Goal: Task Accomplishment & Management: Manage account settings

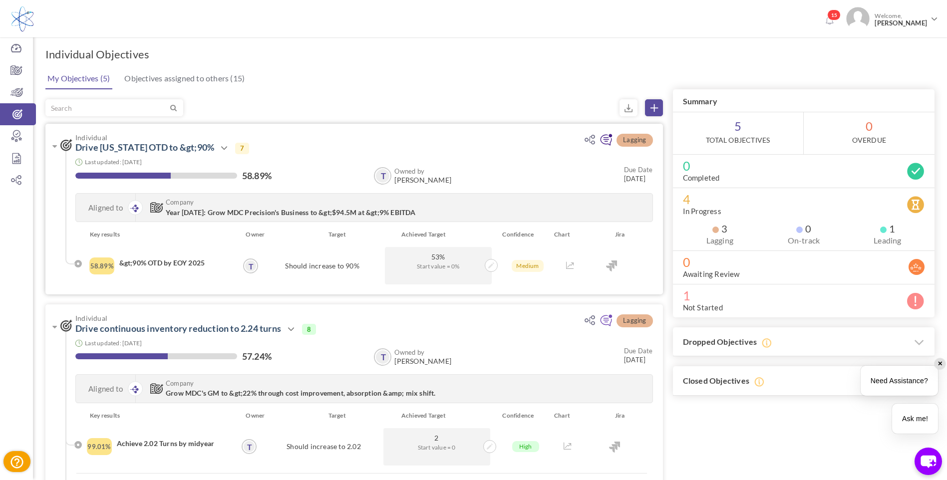
click at [606, 139] on icon at bounding box center [605, 140] width 13 height 13
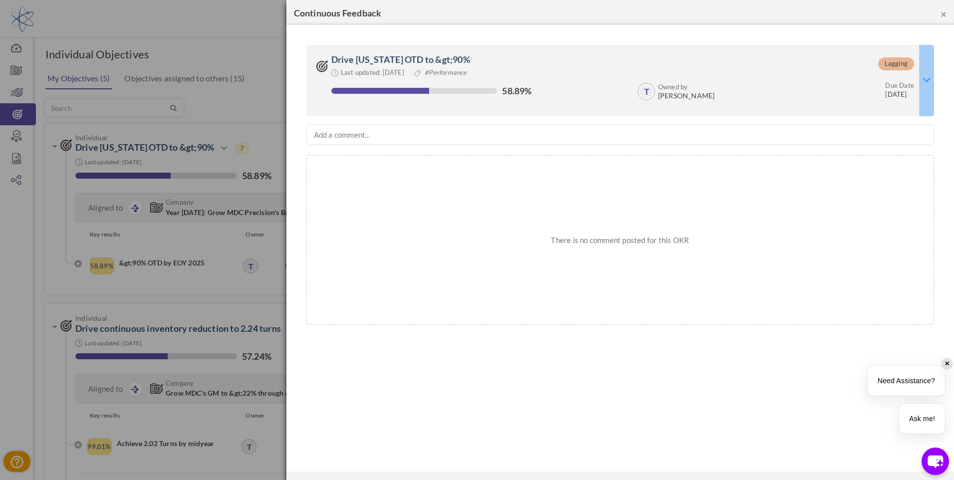
click at [929, 73] on icon at bounding box center [927, 79] width 8 height 13
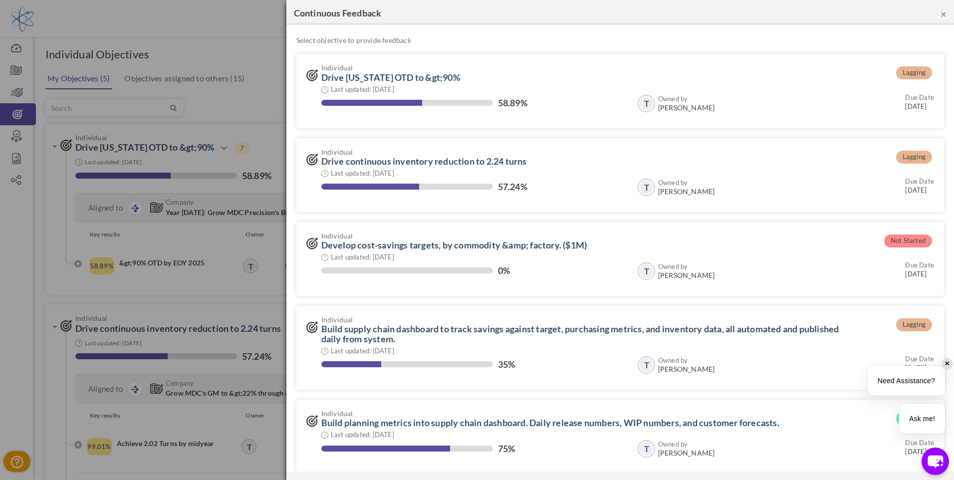
click at [945, 14] on button "×" at bounding box center [944, 13] width 6 height 10
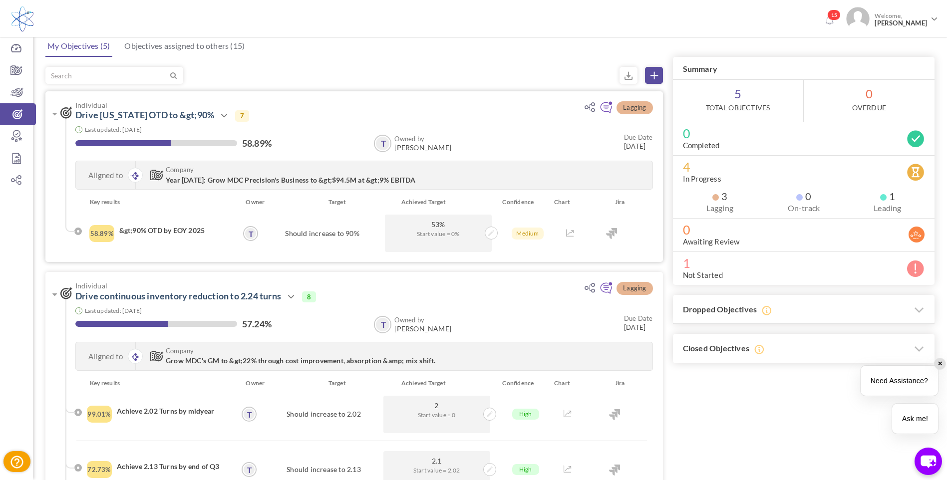
scroll to position [50, 0]
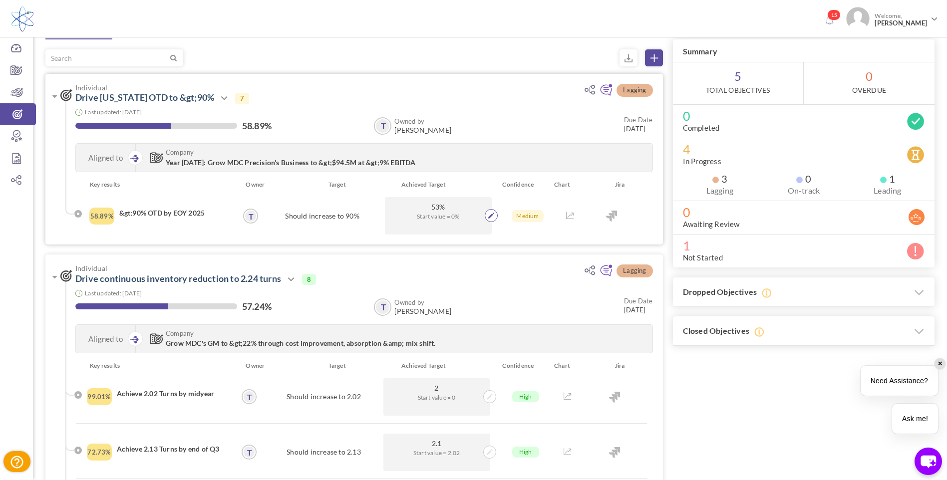
click at [492, 215] on icon at bounding box center [491, 216] width 6 height 6
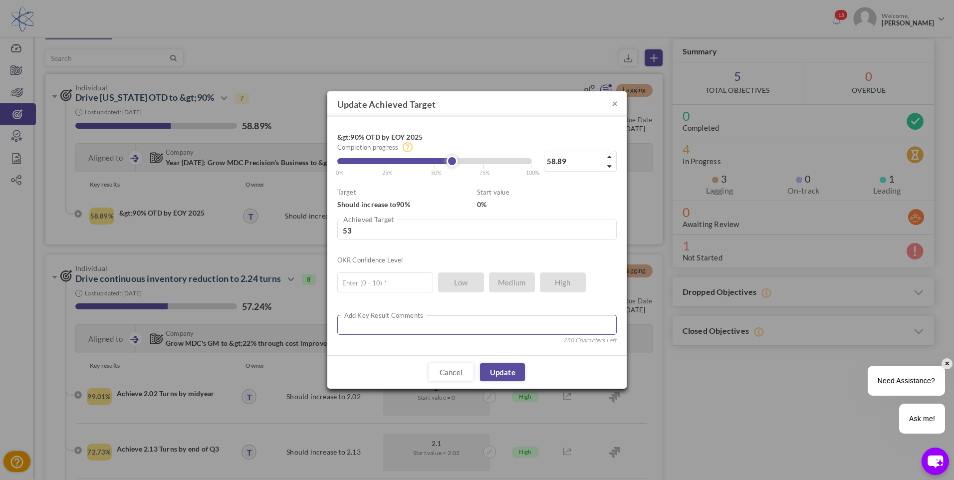
click at [388, 323] on textarea at bounding box center [476, 325] width 279 height 20
type textarea "OTD fluctuates as we ship late backlog. Current Aug OTD is 30%"
click at [395, 279] on input "text" at bounding box center [385, 282] width 96 height 20
type input "6"
click at [504, 376] on link "Update" at bounding box center [502, 373] width 45 height 18
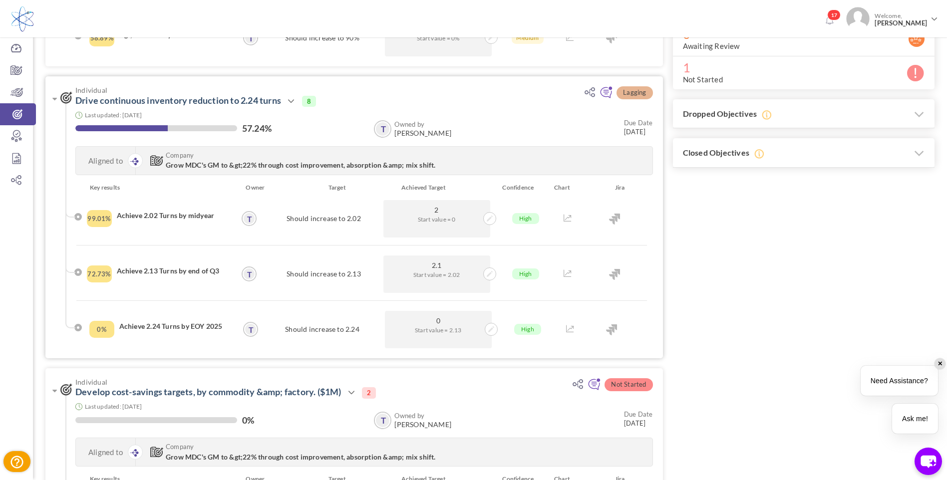
scroll to position [249, 0]
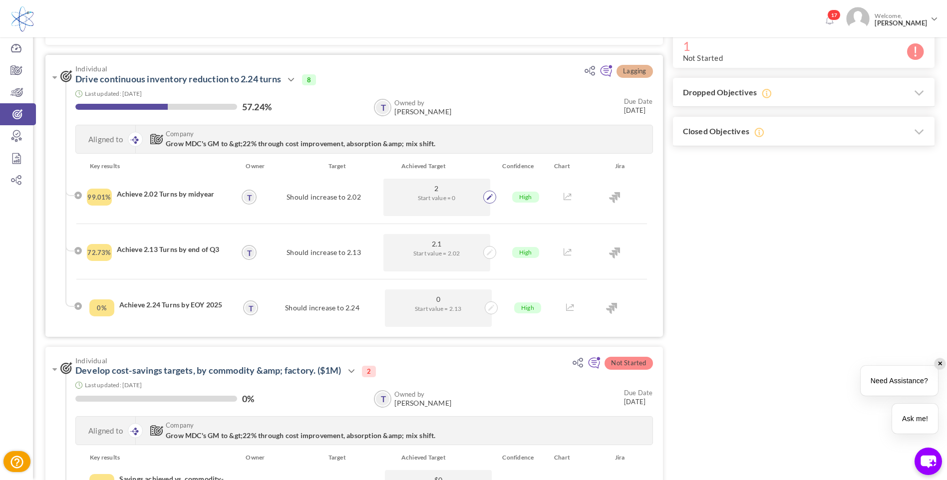
click at [489, 195] on icon at bounding box center [490, 197] width 6 height 6
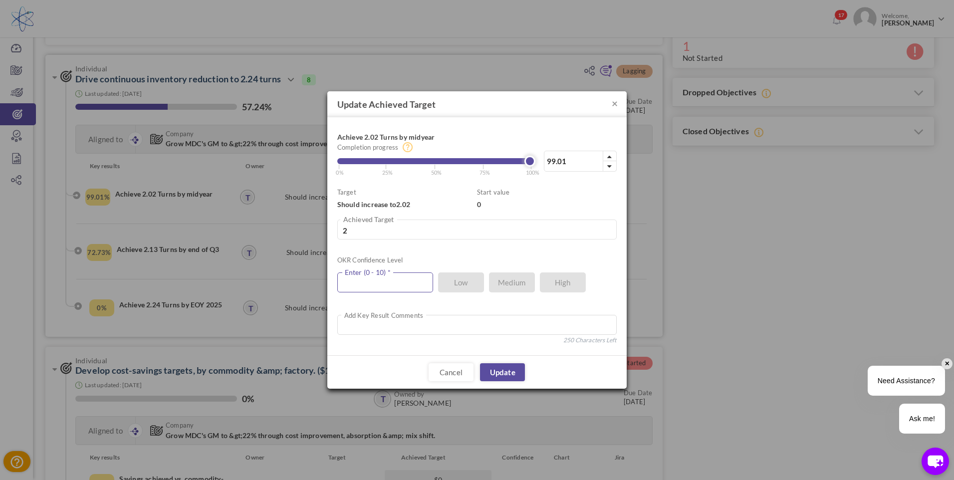
click at [376, 282] on input "text" at bounding box center [385, 282] width 96 height 20
type input "9"
click at [455, 325] on textarea at bounding box center [476, 325] width 279 height 20
click at [508, 372] on link "Update" at bounding box center [502, 372] width 45 height 18
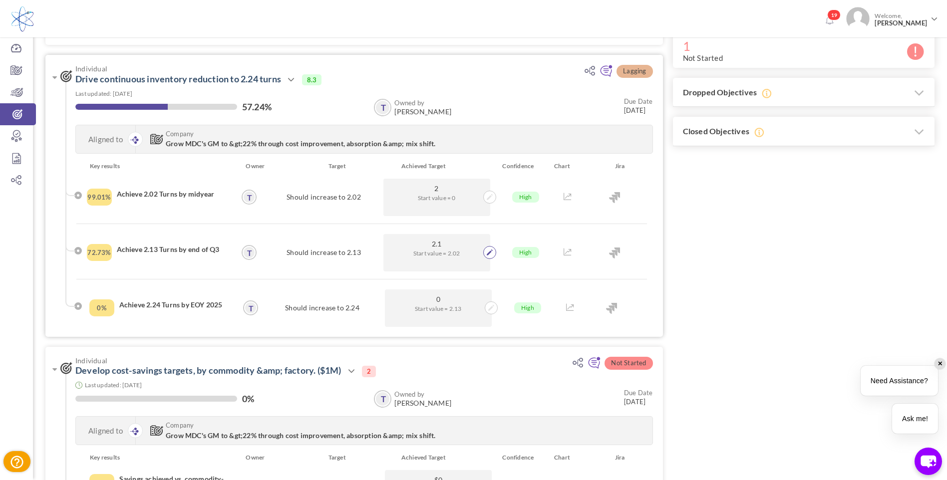
click at [486, 252] on span at bounding box center [489, 252] width 13 height 13
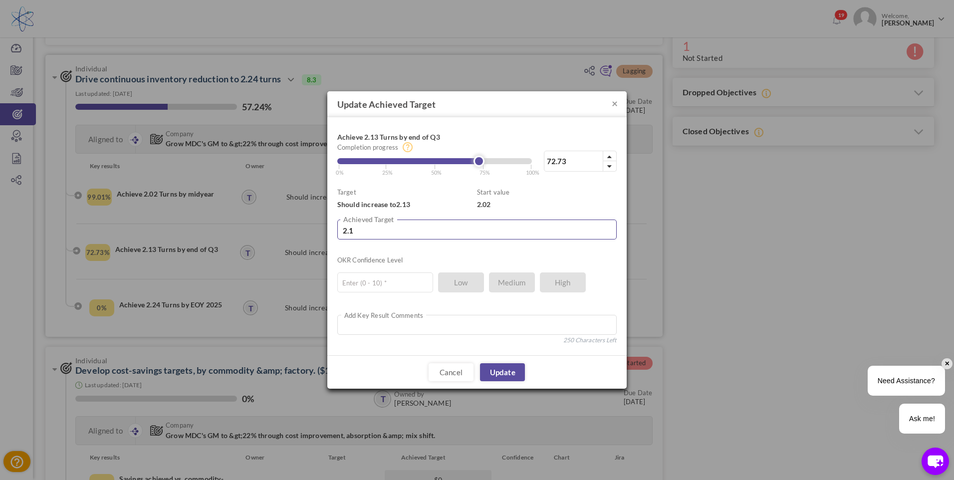
drag, startPoint x: 350, startPoint y: 231, endPoint x: 360, endPoint y: 230, distance: 9.5
click at [360, 230] on input "2.1" at bounding box center [476, 230] width 279 height 20
type input "2.2"
type input "163.64"
type input "2.2"
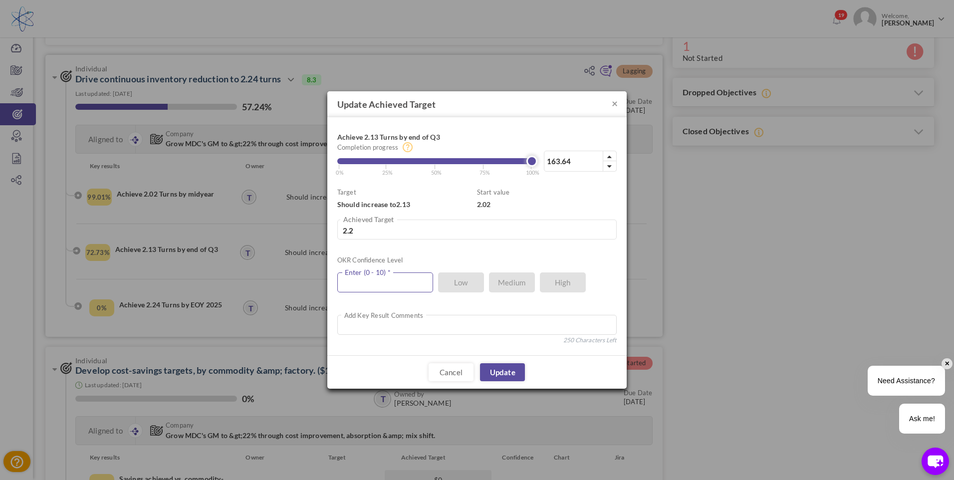
click at [412, 283] on input "text" at bounding box center [385, 282] width 96 height 20
type input "2"
type input "10"
click at [503, 371] on link "Update" at bounding box center [502, 372] width 45 height 18
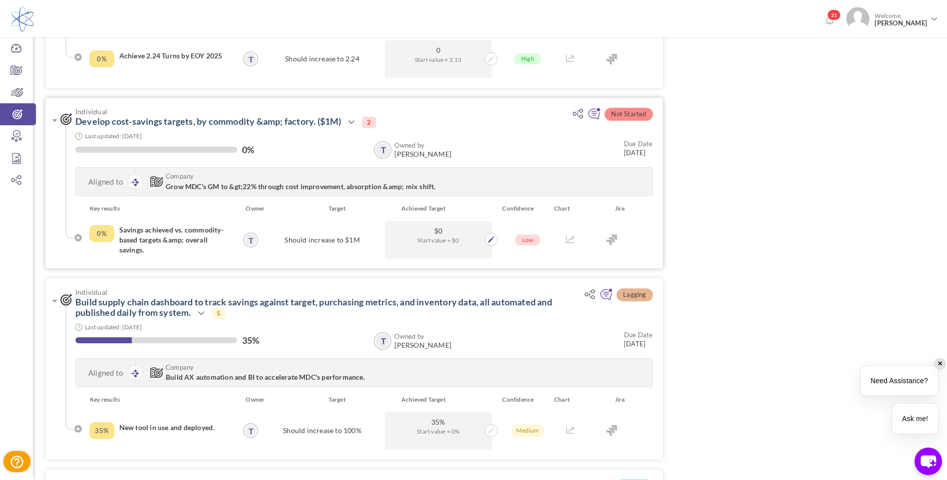
scroll to position [499, 0]
click at [488, 240] on icon at bounding box center [491, 239] width 6 height 6
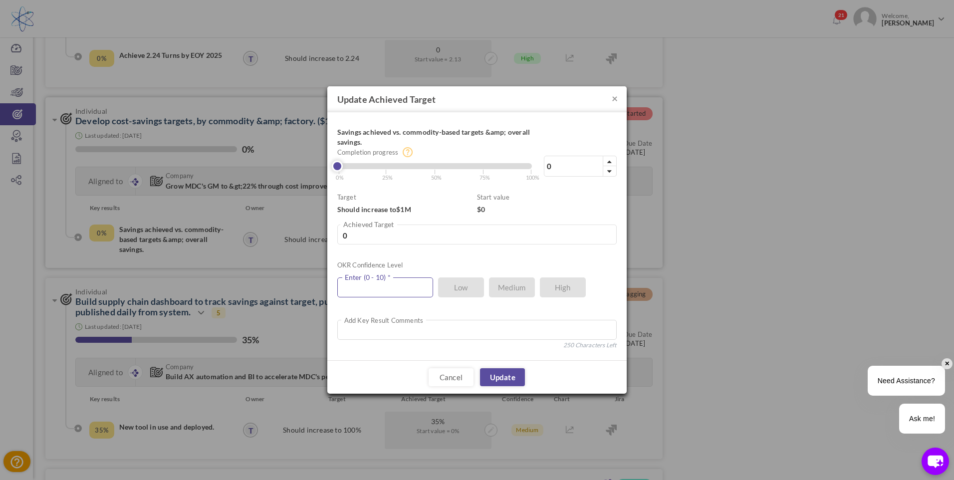
click at [402, 284] on input "text" at bounding box center [385, 287] width 96 height 20
type input "3"
click at [501, 373] on link "Update" at bounding box center [502, 377] width 45 height 18
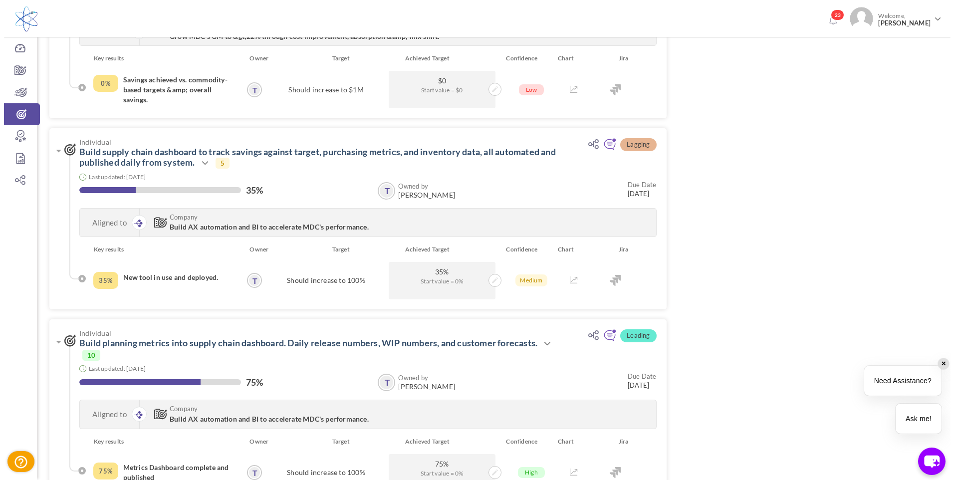
scroll to position [699, 0]
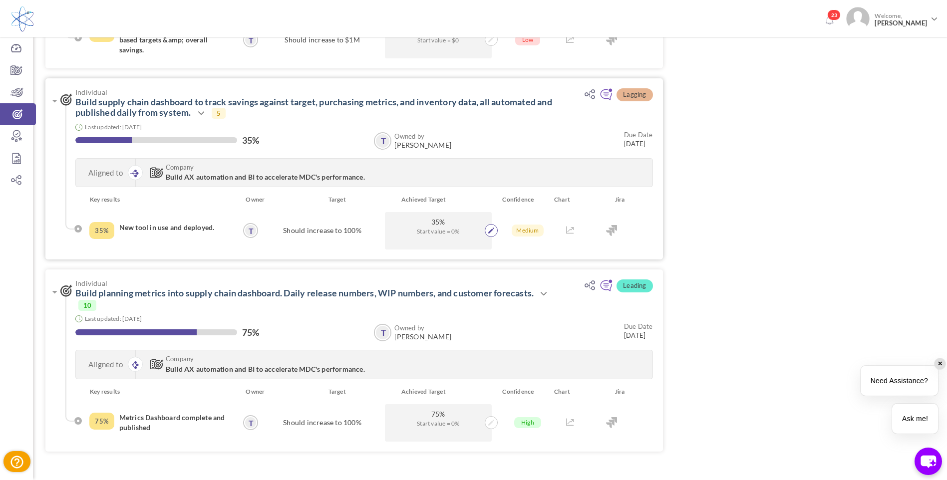
click at [492, 233] on icon at bounding box center [491, 231] width 6 height 6
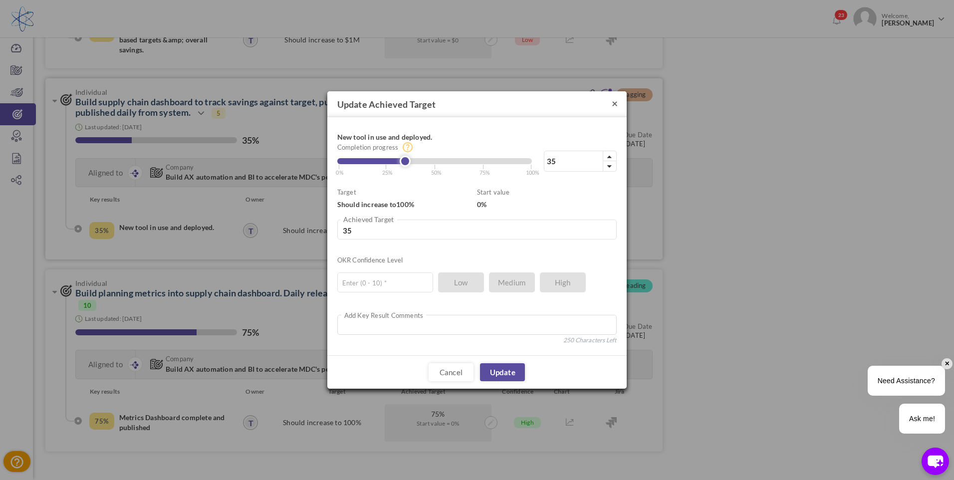
click at [613, 105] on button "×" at bounding box center [615, 103] width 6 height 10
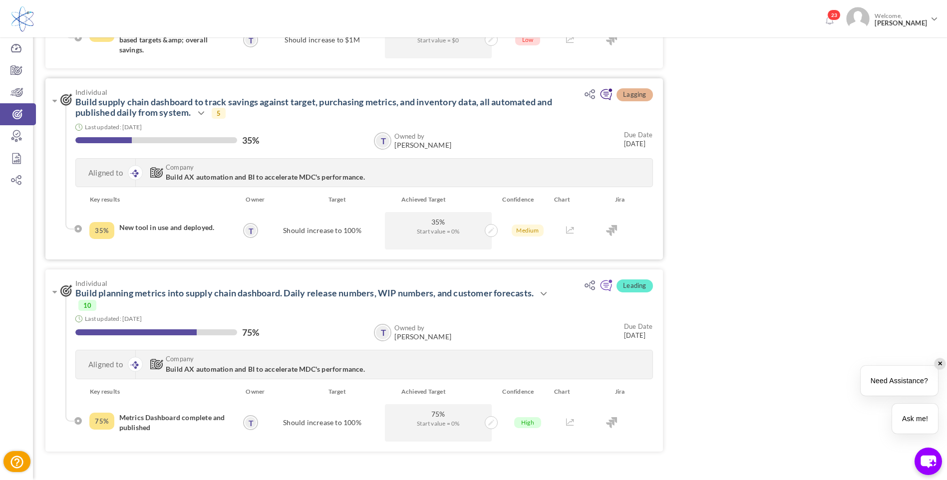
click at [607, 97] on icon at bounding box center [605, 94] width 13 height 13
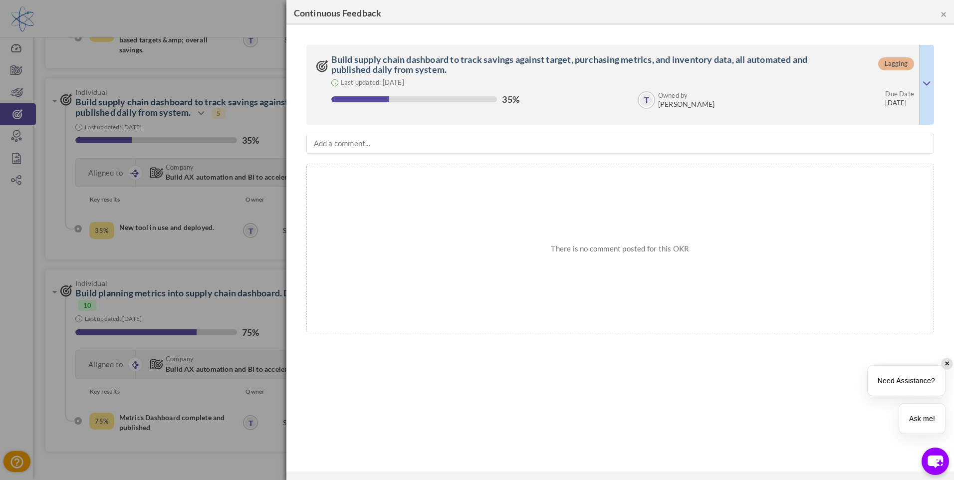
click at [941, 14] on button "×" at bounding box center [944, 13] width 6 height 10
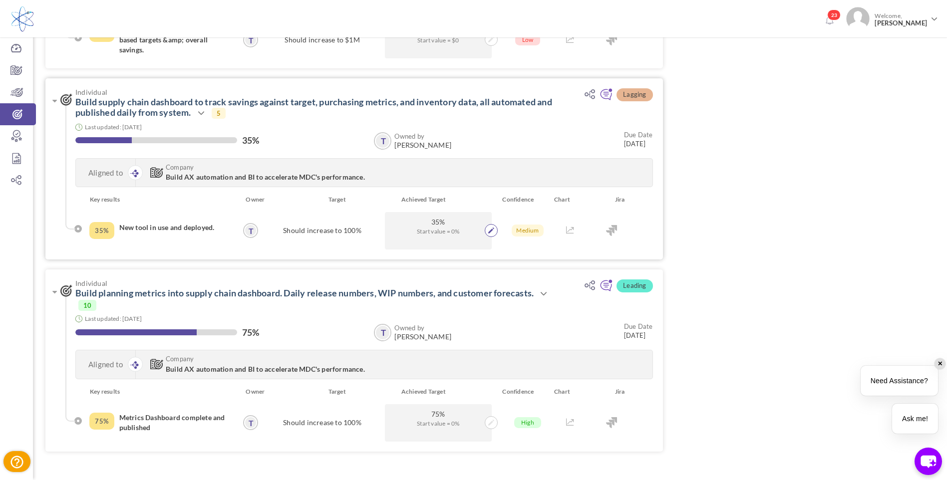
click at [492, 231] on icon at bounding box center [491, 231] width 6 height 6
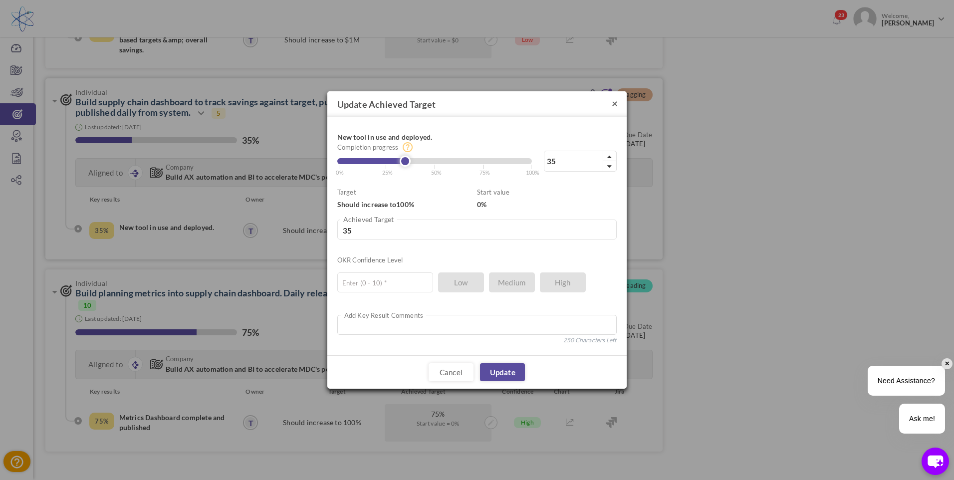
click at [614, 101] on button "×" at bounding box center [615, 103] width 6 height 10
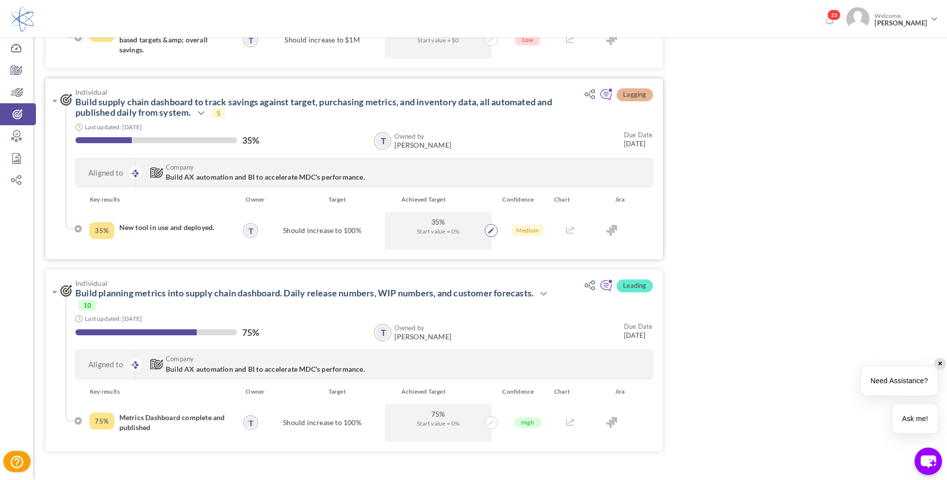
click at [488, 230] on icon at bounding box center [491, 231] width 6 height 6
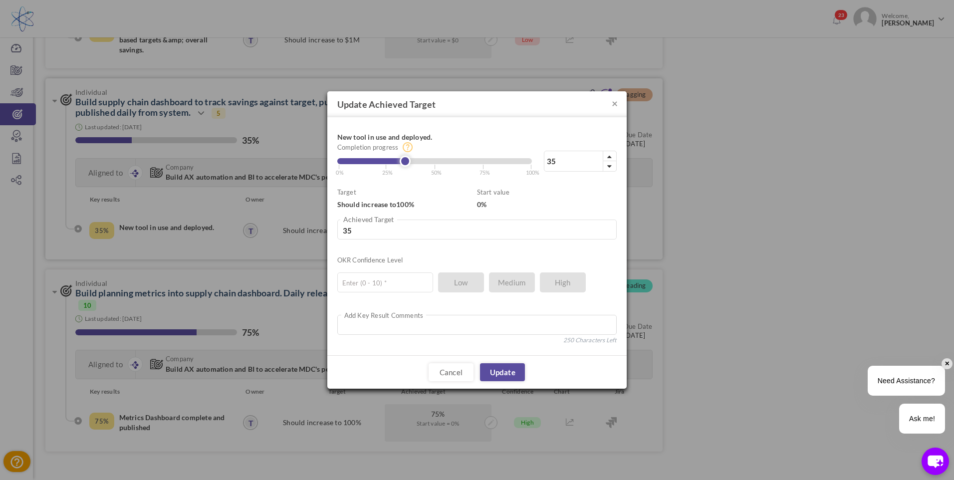
click at [390, 315] on label "Add Key Result Comments" at bounding box center [383, 315] width 85 height 10
click at [387, 327] on textarea at bounding box center [476, 325] width 279 height 20
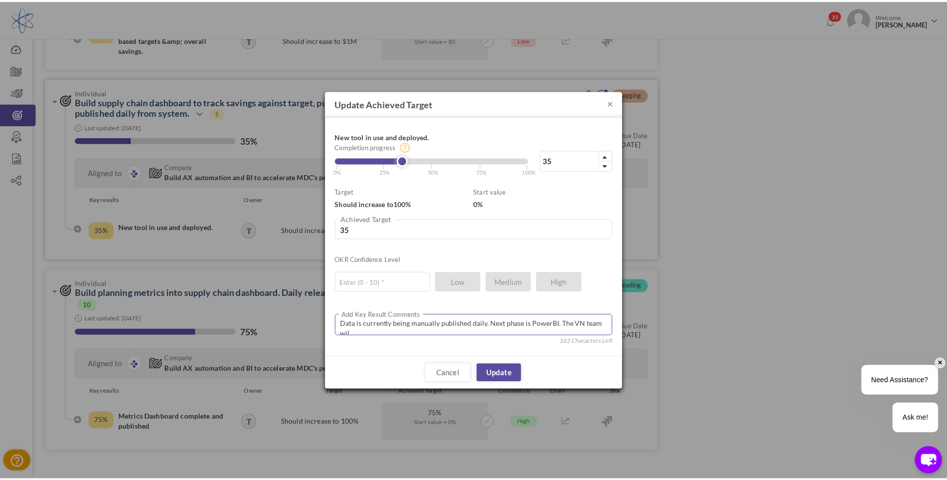
scroll to position [0, 0]
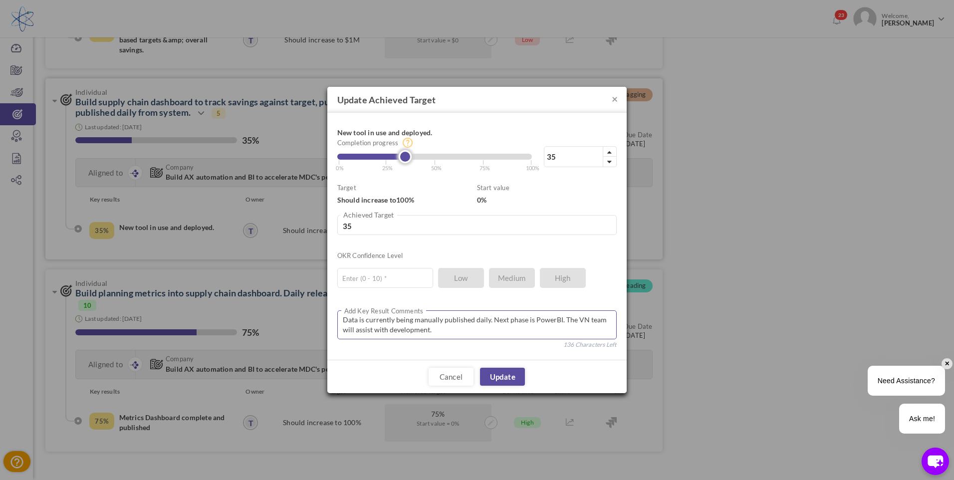
type textarea "Data is currently being manually published daily. Next phase is PowerBI. The VN…"
type input "35"
type input "36"
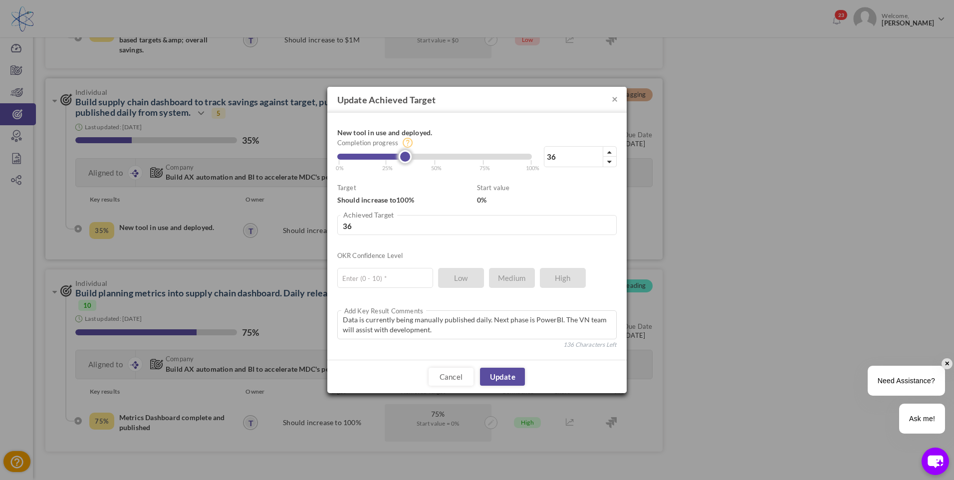
type input "37"
type input "38"
type input "39"
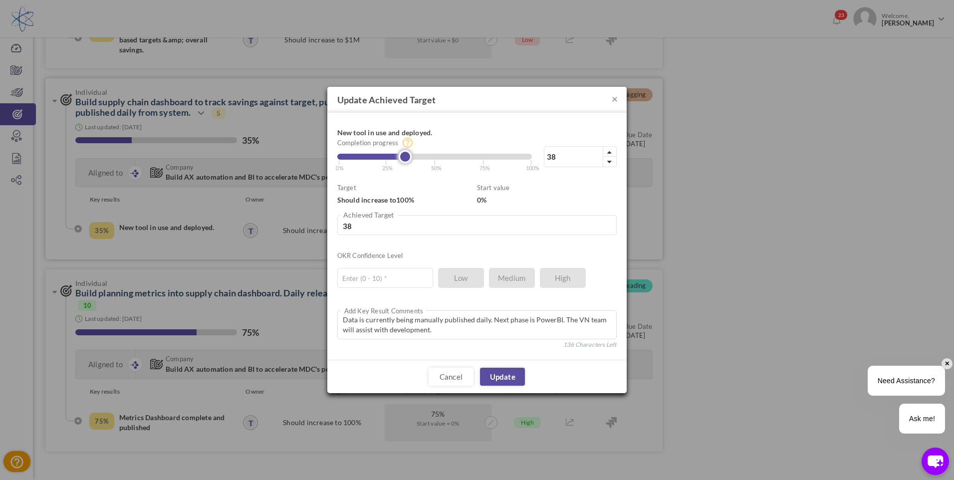
type input "39"
type input "40"
type input "42"
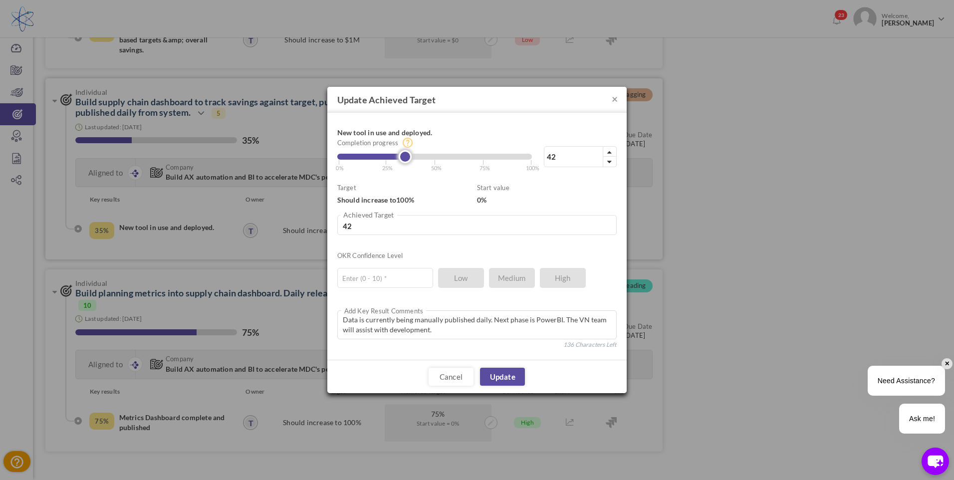
type input "43"
type input "44"
type input "45"
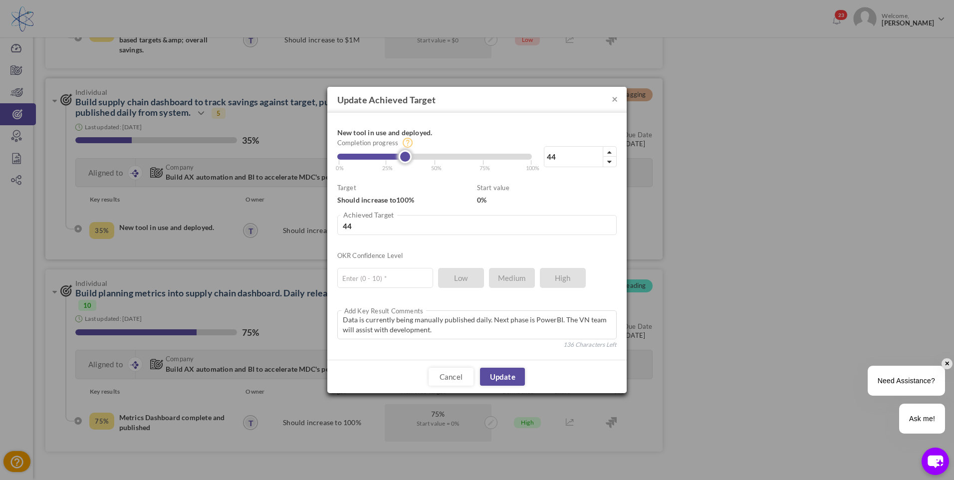
type input "45"
type input "46"
type input "47"
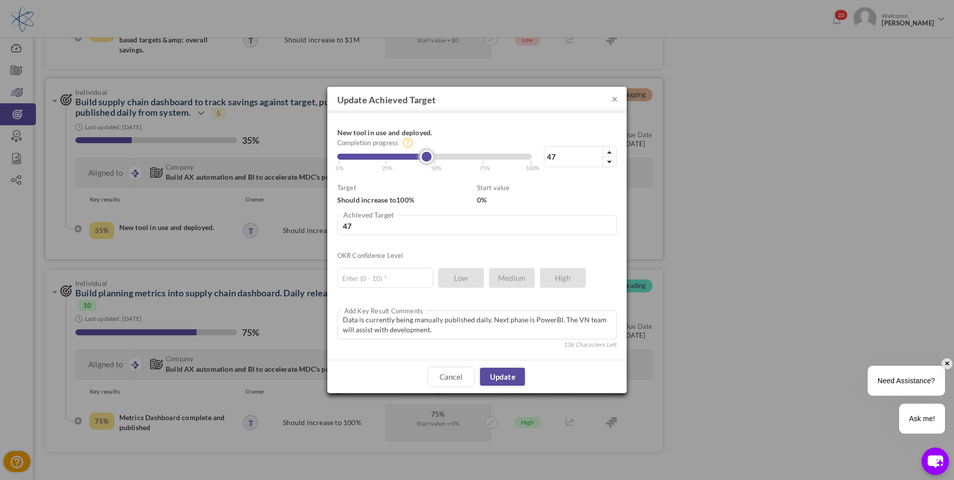
type input "48"
type input "49"
type input "50"
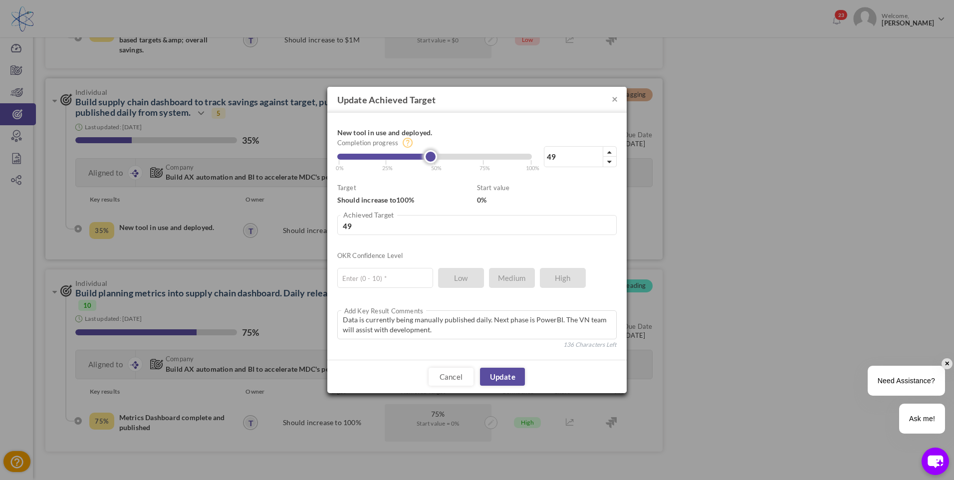
type input "50"
drag, startPoint x: 406, startPoint y: 156, endPoint x: 436, endPoint y: 156, distance: 29.9
click at [436, 156] on link at bounding box center [434, 156] width 13 height 13
click at [395, 278] on input "text" at bounding box center [385, 278] width 96 height 20
type input "10"
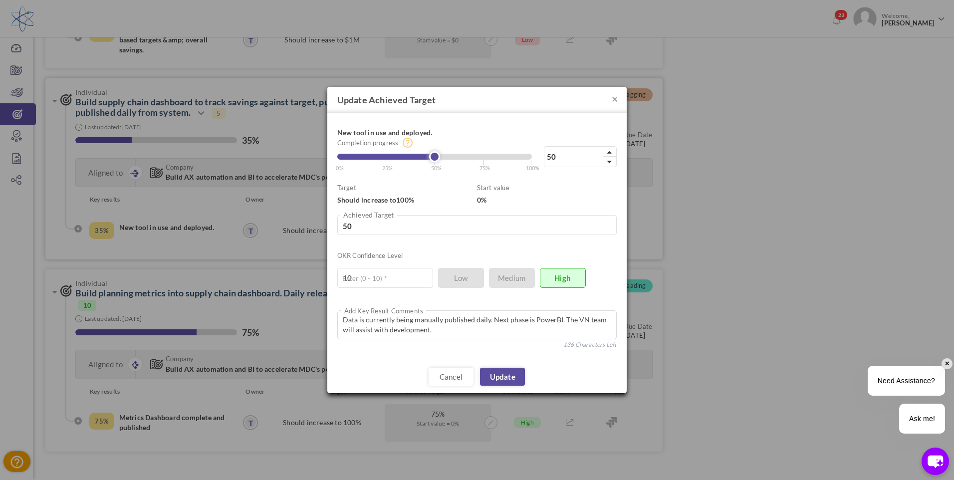
click at [558, 276] on ul "10 Enter (0 - 10) * Low Medium High" at bounding box center [471, 275] width 269 height 25
click at [482, 201] on span "0%" at bounding box center [481, 200] width 9 height 8
click at [494, 375] on link "Update" at bounding box center [502, 377] width 45 height 18
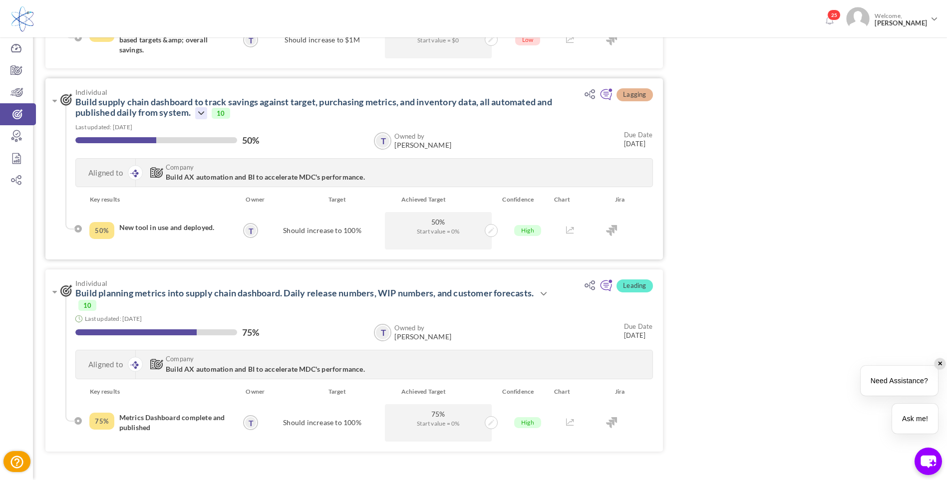
click at [200, 115] on icon at bounding box center [201, 113] width 12 height 12
click at [201, 114] on icon at bounding box center [201, 113] width 12 height 12
click at [476, 114] on h3 "Individual Build supply chain dashboard to track savings against target, purcha…" at bounding box center [313, 103] width 507 height 30
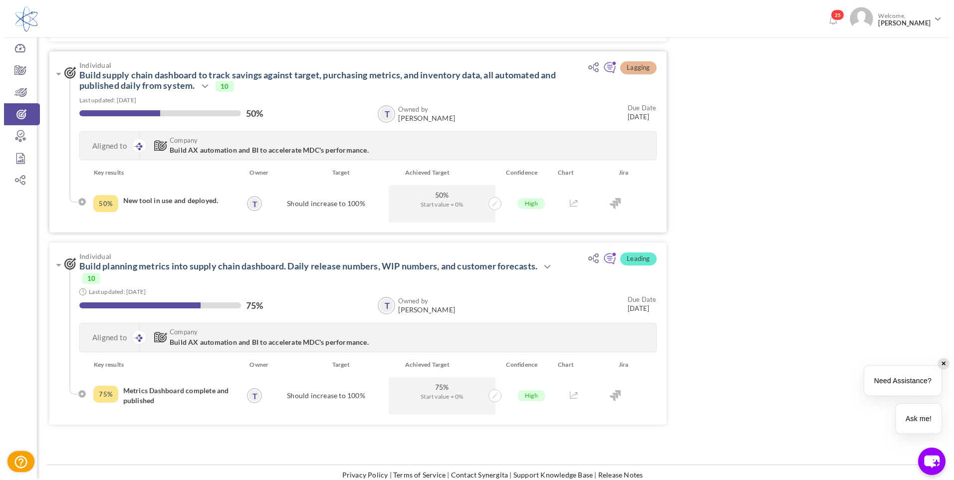
scroll to position [740, 0]
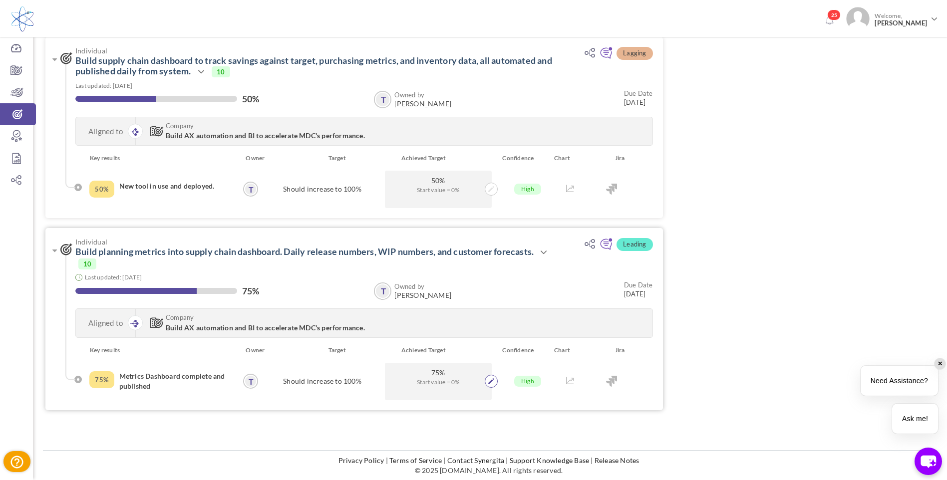
click at [490, 384] on icon at bounding box center [491, 381] width 6 height 6
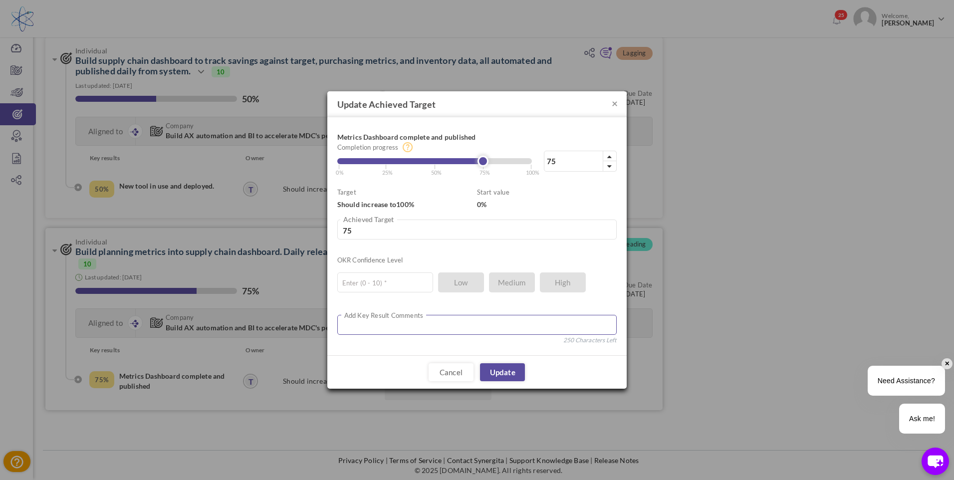
click at [401, 323] on textarea at bounding box center [476, 325] width 279 height 20
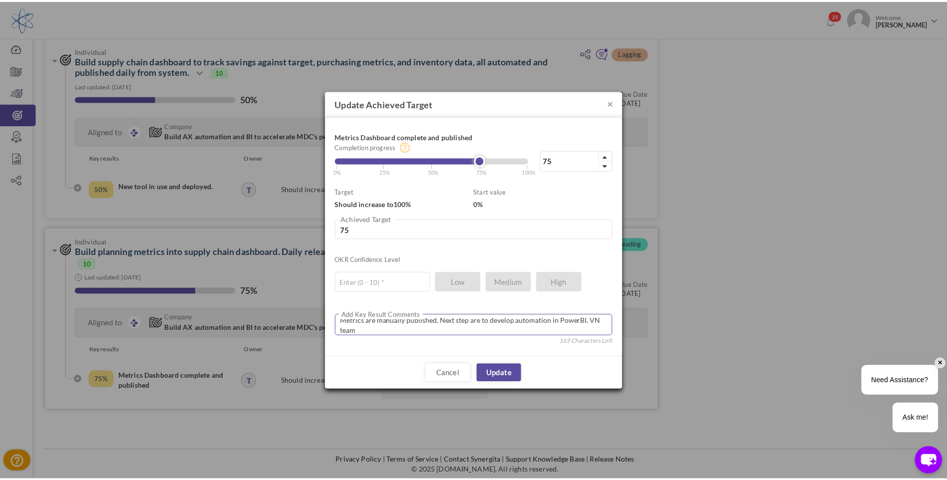
scroll to position [0, 0]
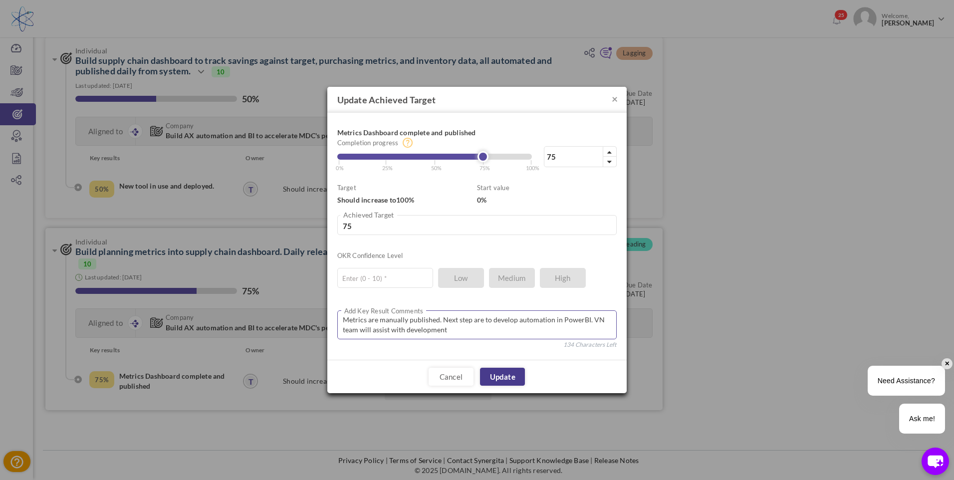
type textarea "Metrics are manually published. Next step are to develop automation in PowerBI.…"
click at [490, 371] on link "Update" at bounding box center [502, 377] width 45 height 18
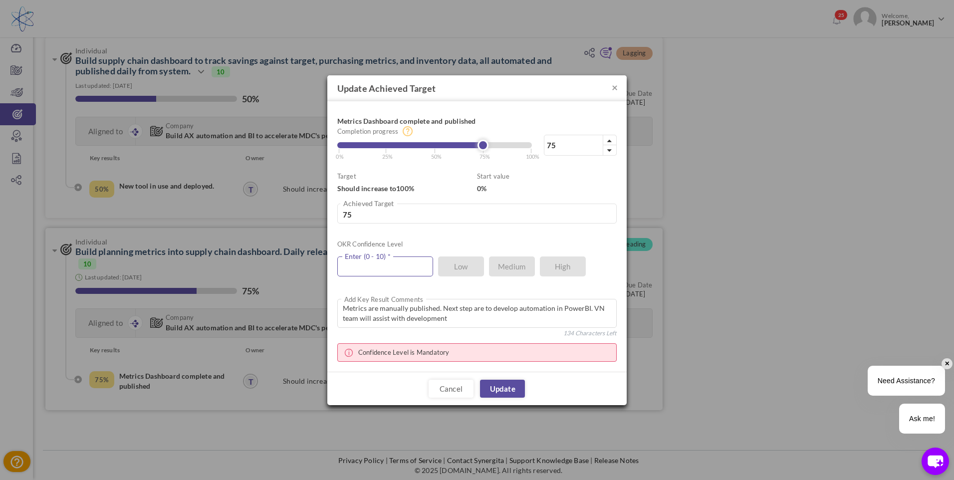
click at [412, 268] on input "text" at bounding box center [385, 266] width 96 height 20
type input "10"
click at [498, 385] on link "Update" at bounding box center [502, 389] width 45 height 18
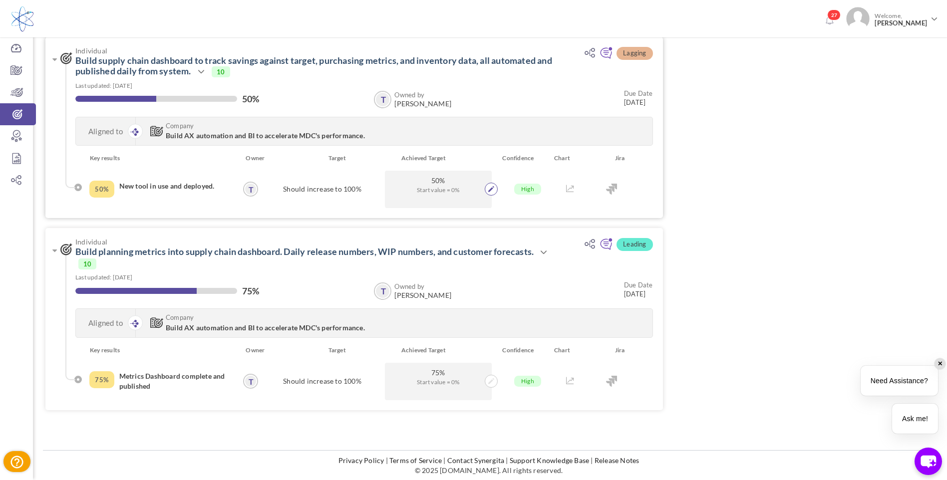
click at [489, 191] on icon at bounding box center [491, 189] width 6 height 6
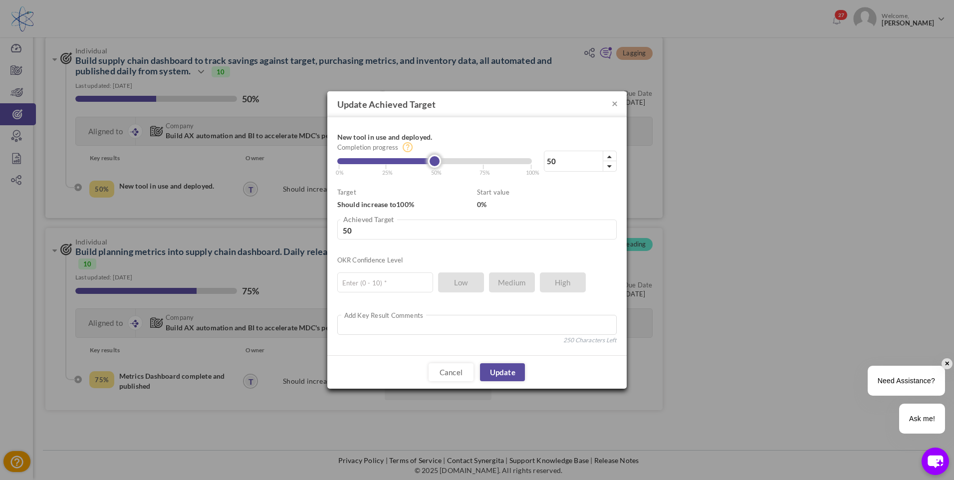
type input "51"
type input "52"
type input "54"
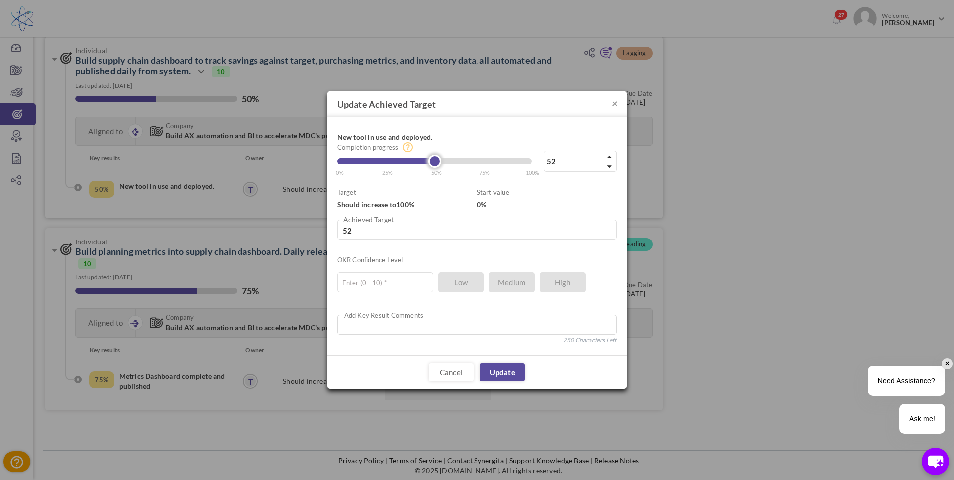
type input "54"
type input "55"
type input "56"
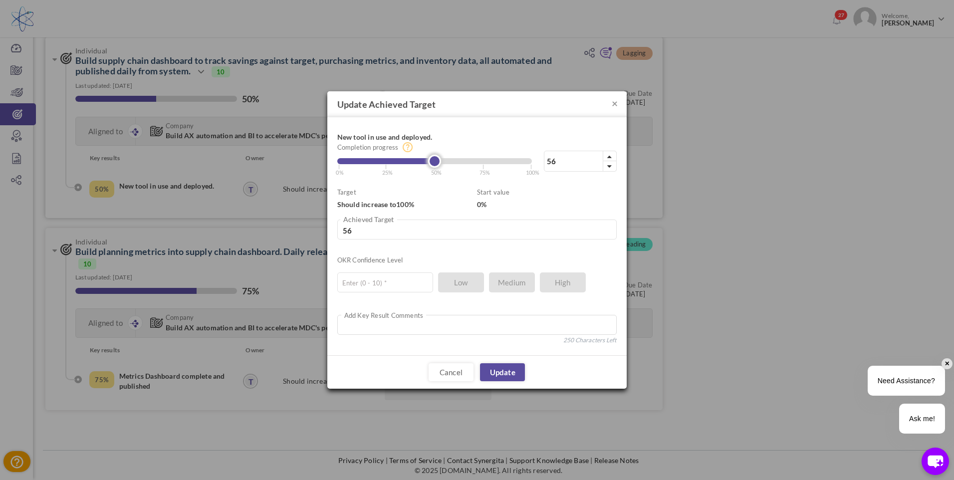
type input "58"
type input "59"
type input "60"
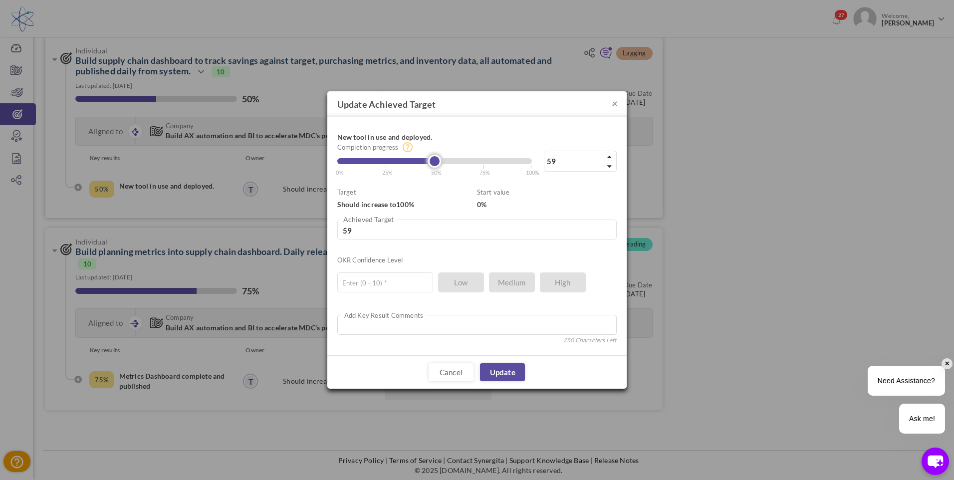
type input "60"
type input "61"
type input "62"
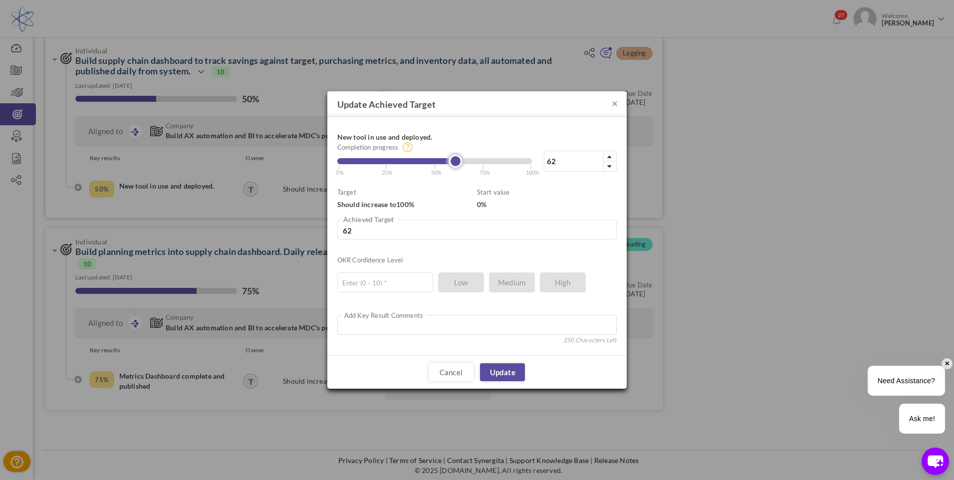
type input "63"
type input "65"
type input "66"
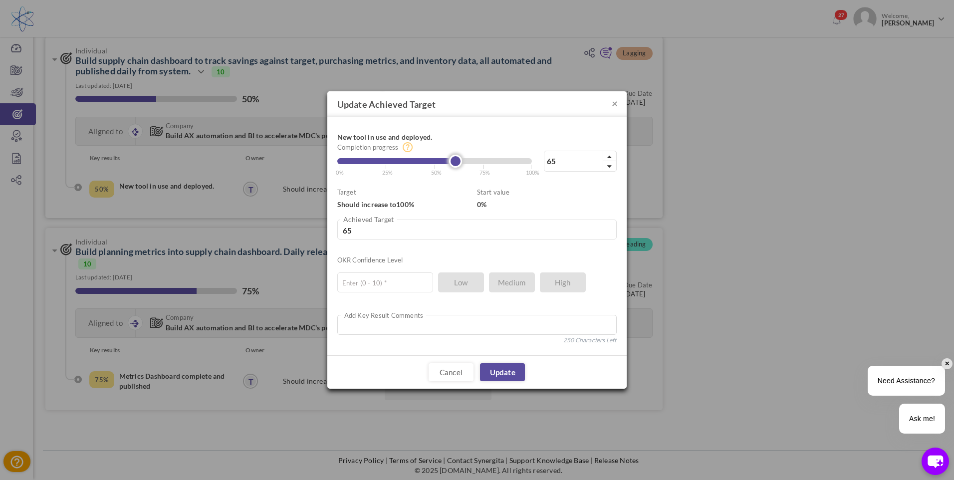
type input "66"
type input "67"
type input "68"
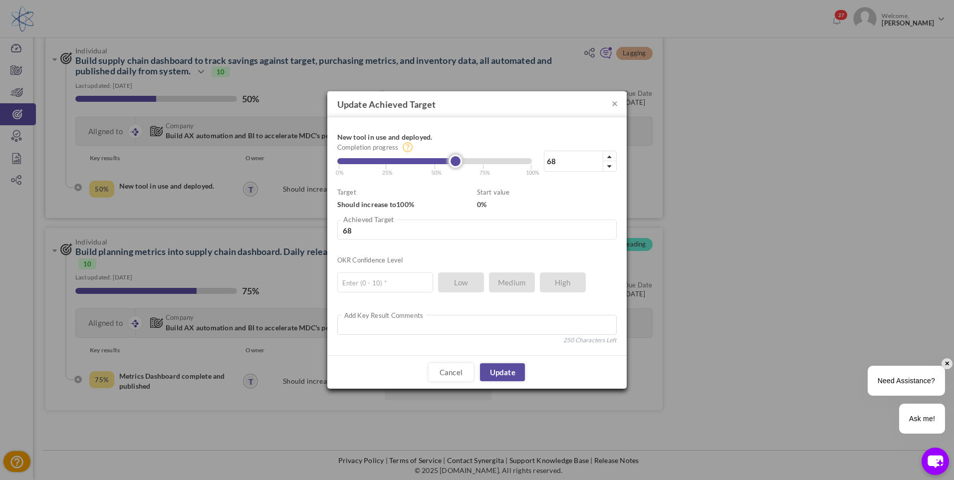
type input "70"
type input "71"
type input "72"
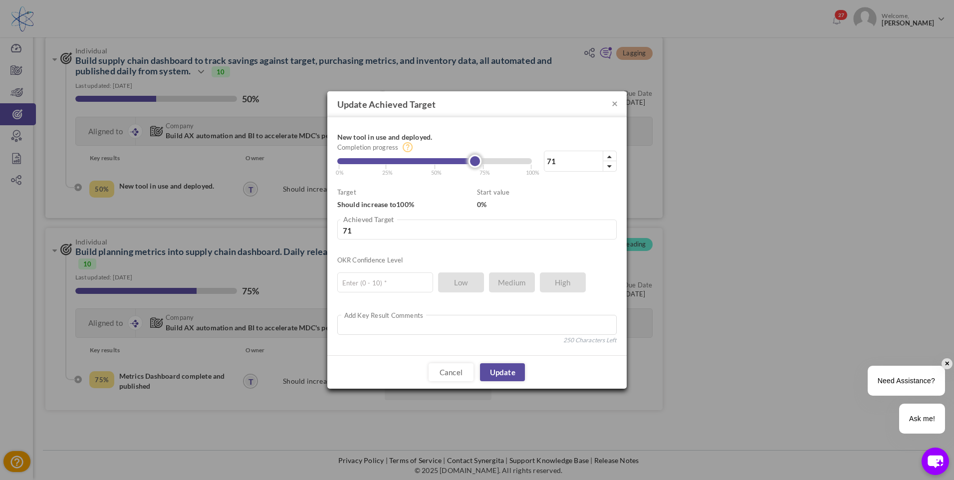
type input "72"
type input "73"
type input "74"
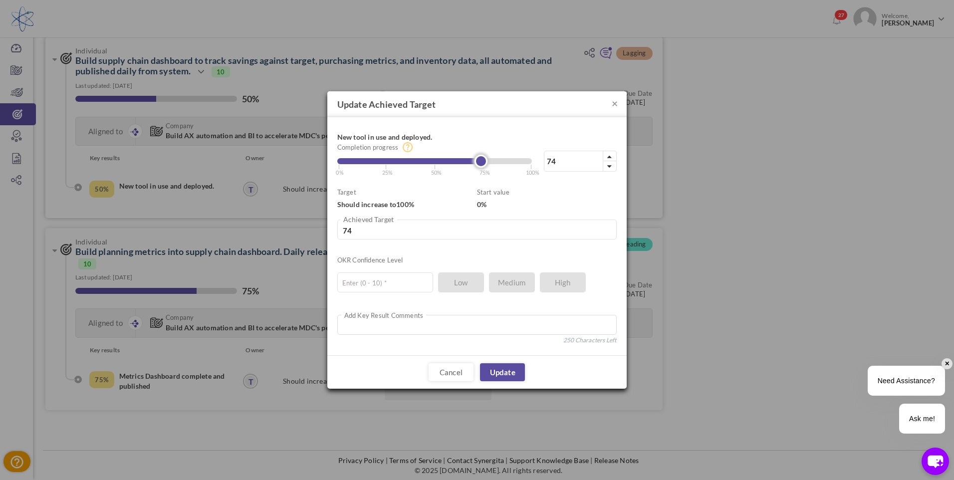
type input "75"
drag, startPoint x: 438, startPoint y: 164, endPoint x: 489, endPoint y: 178, distance: 52.3
click at [489, 178] on div "New tool in use and deployed. 75% Completion progress 75 Reached maximum limit …" at bounding box center [476, 236] width 279 height 218
click at [504, 373] on link "Update" at bounding box center [502, 372] width 45 height 18
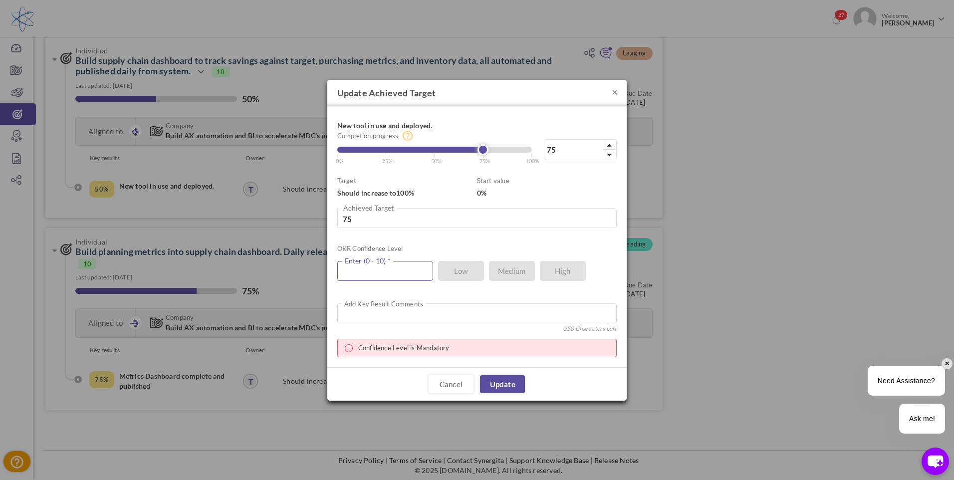
click at [394, 275] on input "text" at bounding box center [385, 271] width 96 height 20
type input "10"
click at [495, 384] on link "Update" at bounding box center [502, 384] width 45 height 18
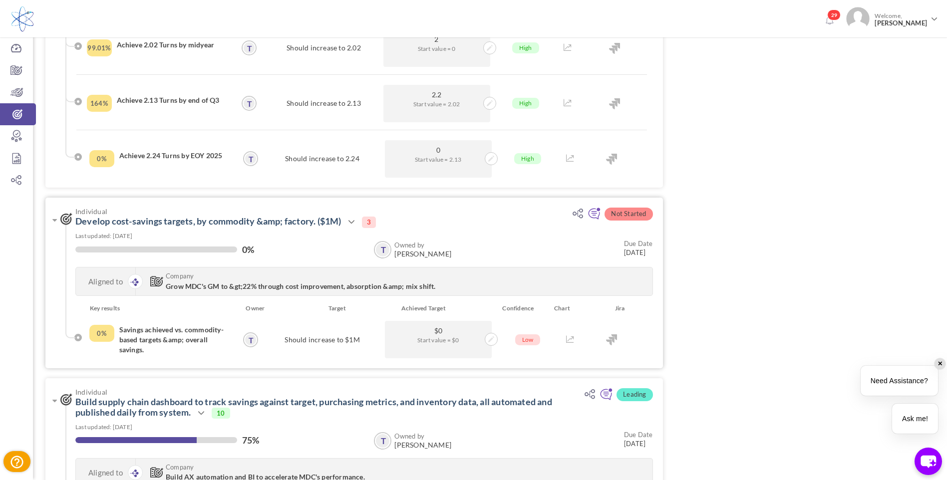
scroll to position [399, 0]
click at [639, 215] on span "Not Started" at bounding box center [628, 213] width 48 height 13
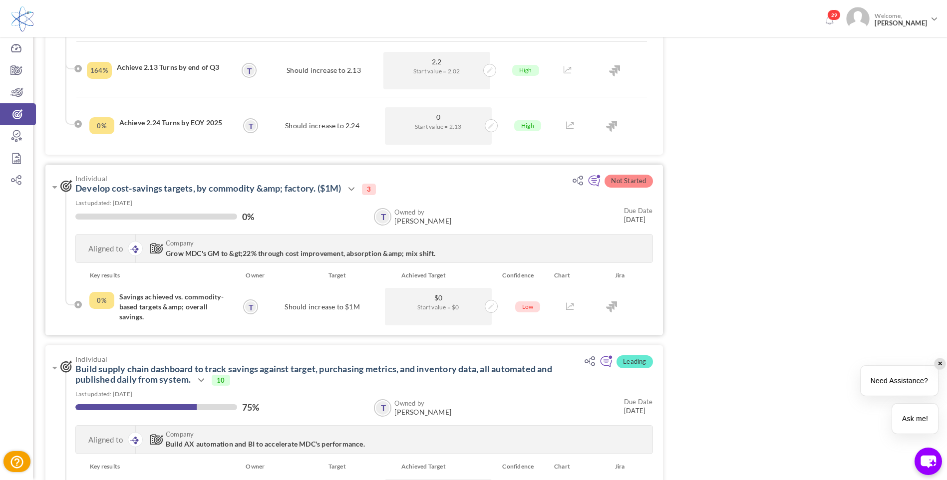
scroll to position [449, 0]
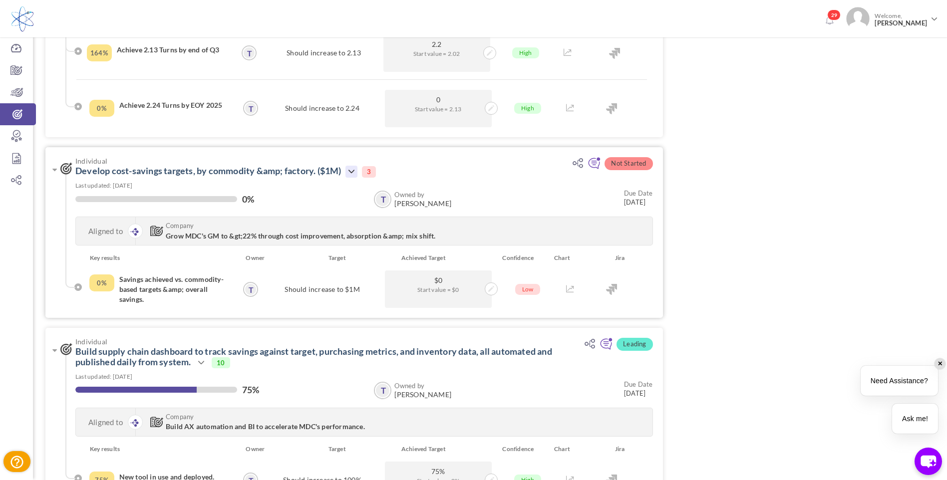
click at [355, 171] on icon at bounding box center [351, 172] width 12 height 12
click at [369, 236] on link "Edit" at bounding box center [385, 236] width 58 height 17
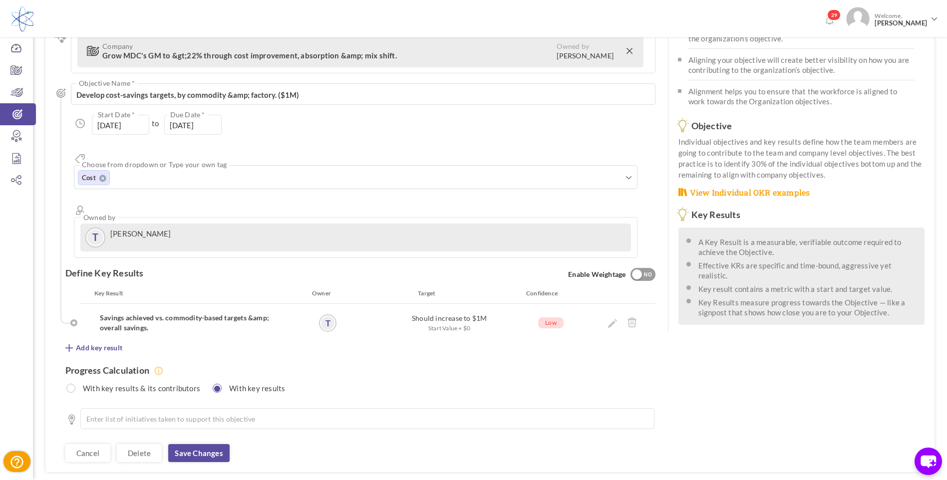
scroll to position [96, 0]
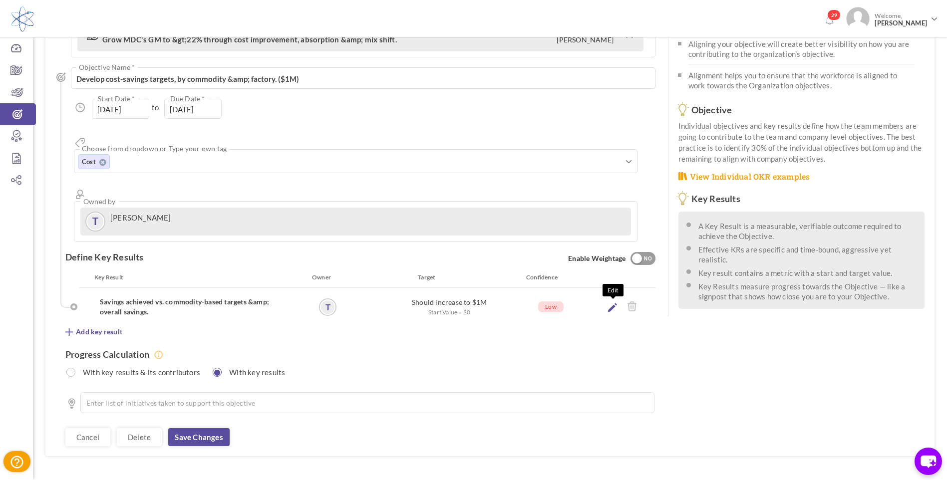
click at [611, 303] on icon at bounding box center [612, 307] width 9 height 9
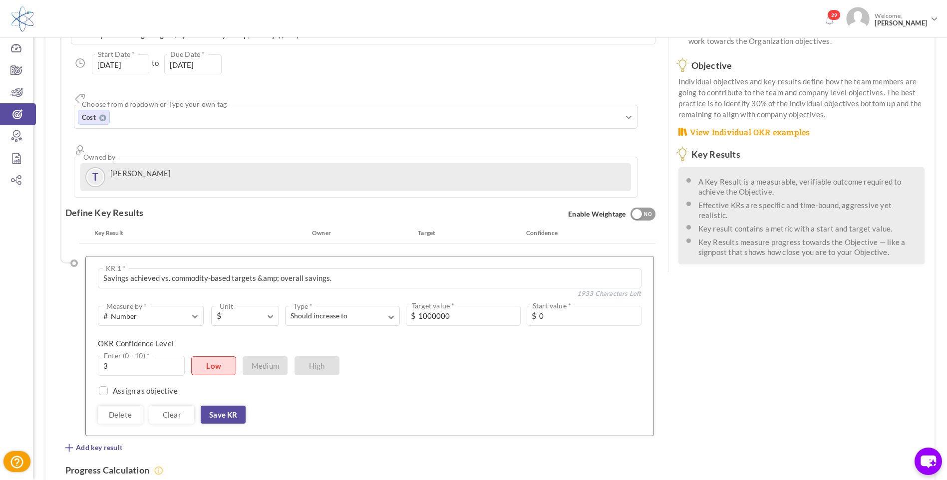
scroll to position [196, 0]
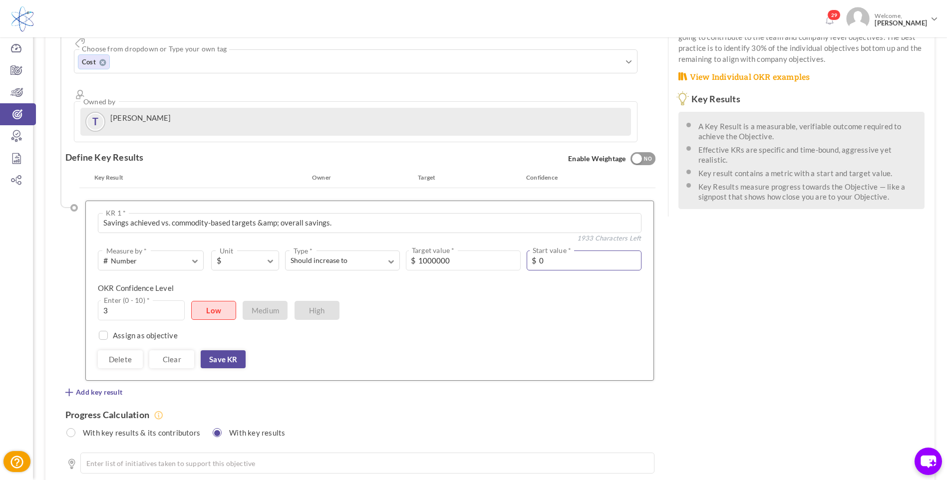
click at [548, 250] on input "0" at bounding box center [583, 260] width 115 height 20
drag, startPoint x: 548, startPoint y: 226, endPoint x: 524, endPoint y: 226, distance: 24.5
click at [524, 250] on div "0 Start value * $" at bounding box center [580, 260] width 121 height 20
type input "1"
click at [224, 350] on link "Save KR" at bounding box center [223, 359] width 45 height 18
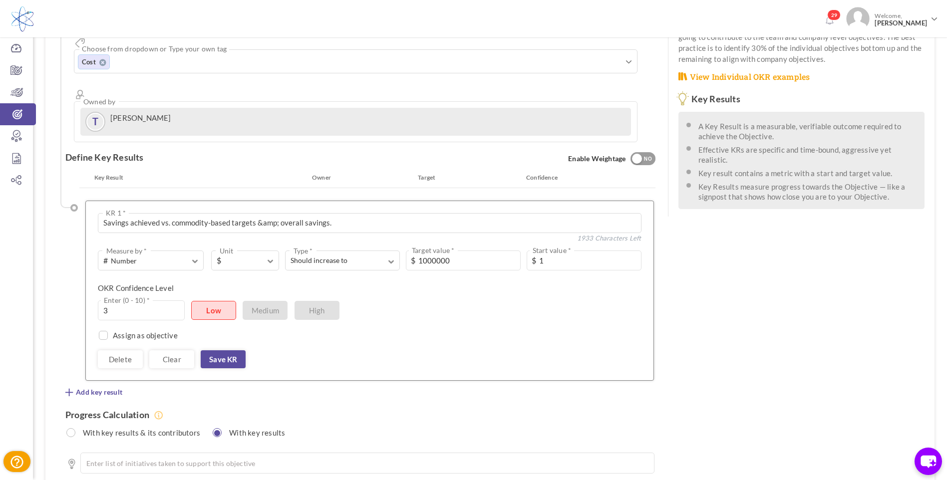
scroll to position [96, 0]
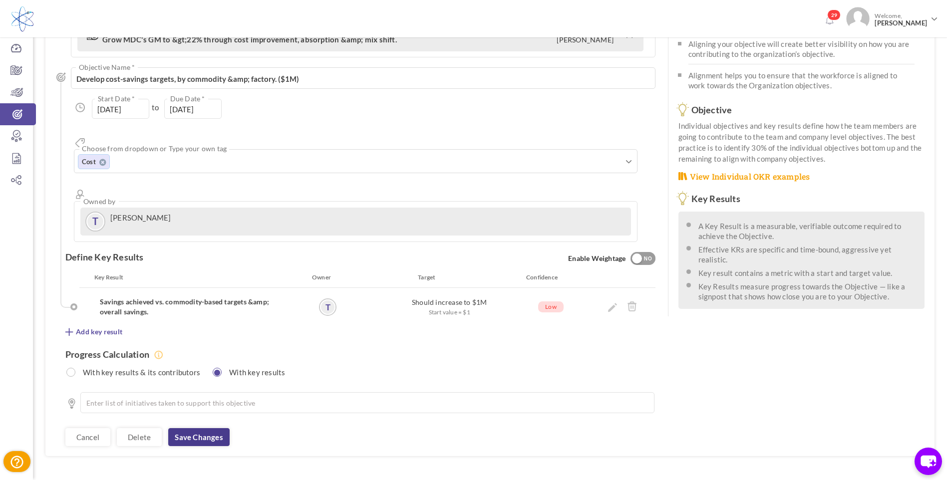
click at [205, 428] on link "Save changes" at bounding box center [198, 437] width 61 height 18
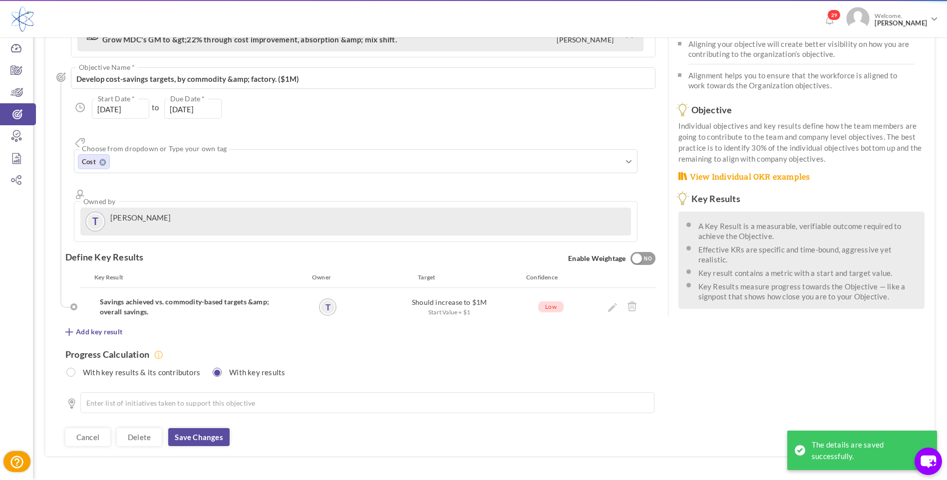
scroll to position [0, 0]
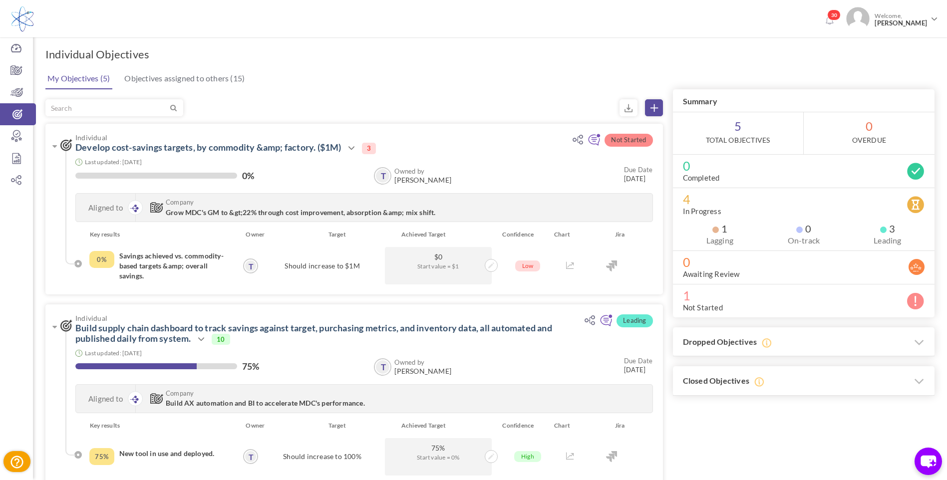
click at [917, 304] on icon at bounding box center [915, 301] width 18 height 18
click at [492, 265] on icon at bounding box center [491, 265] width 6 height 6
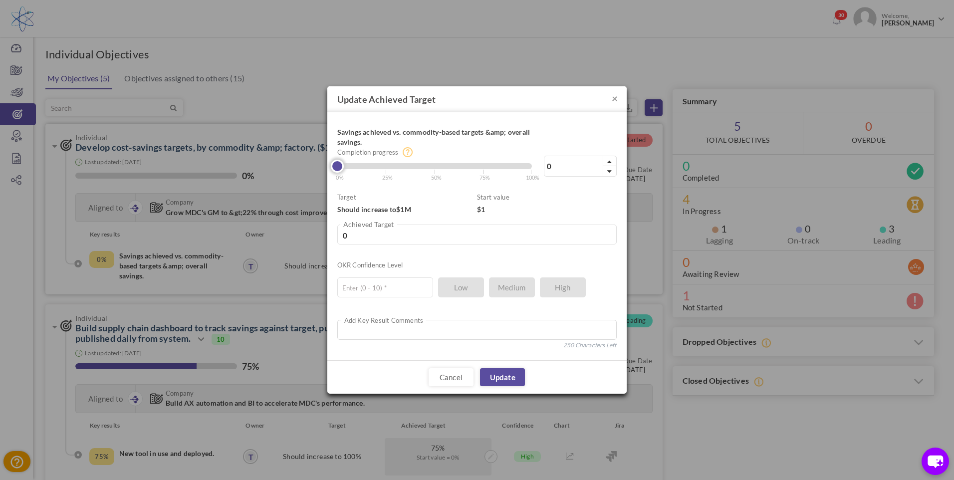
type input "1"
type input "10000.99"
type input "2"
type input "20000.98"
type input "3"
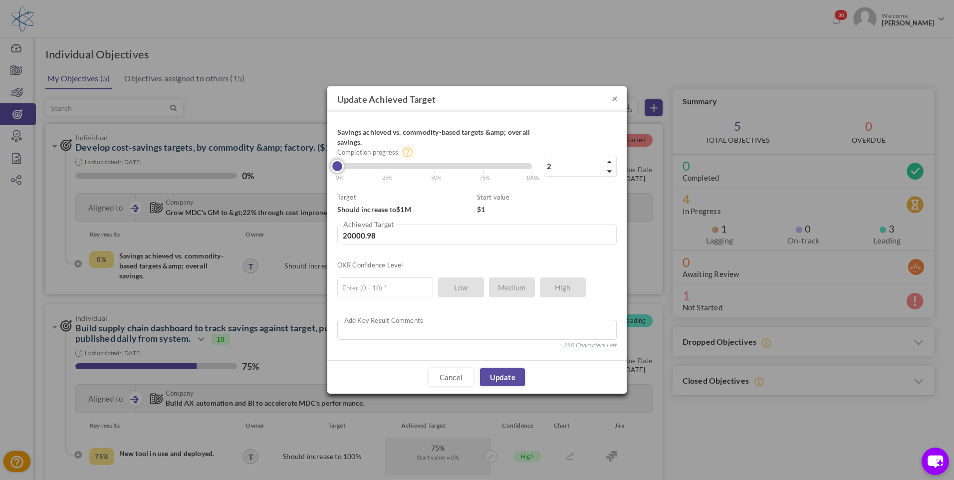
type input "30000.97"
type input "4"
type input "40000.96"
type input "5"
type input "50000.95"
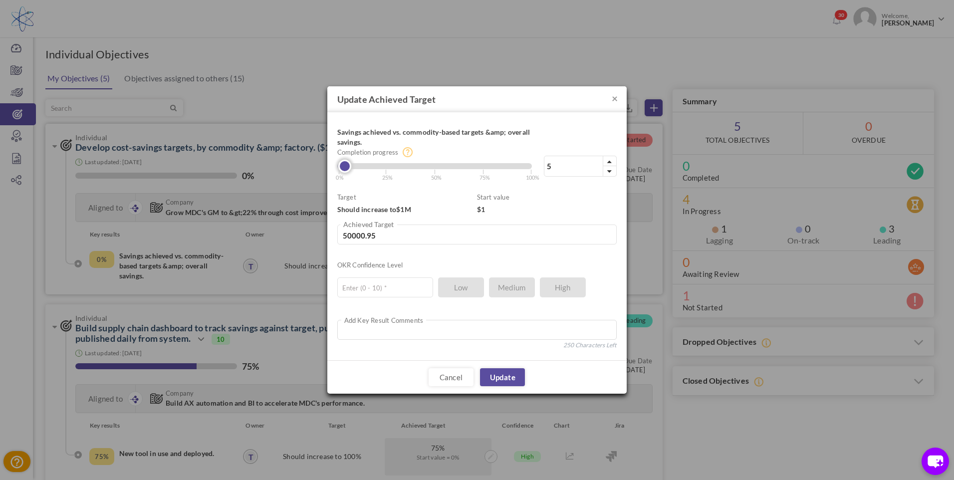
type input "6"
type input "60000.94"
type input "5"
type input "50000.95"
type input "4"
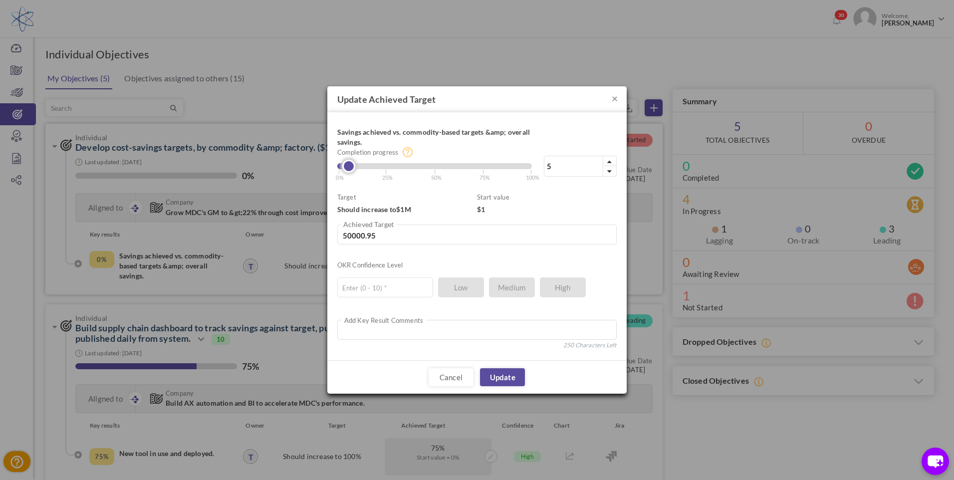
type input "40000.96"
type input "3"
type input "30000.97"
type input "2"
type input "20000.98"
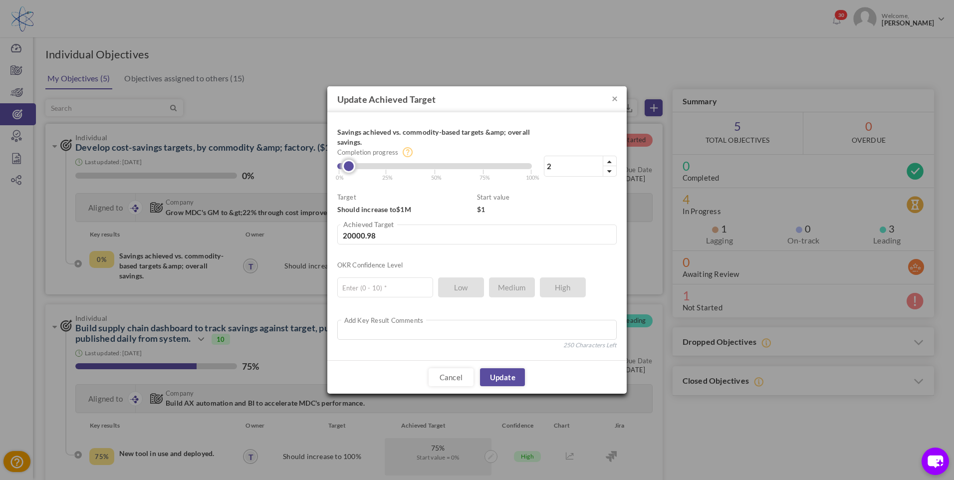
type input "1"
type input "10000.99"
type input "0"
type input "1"
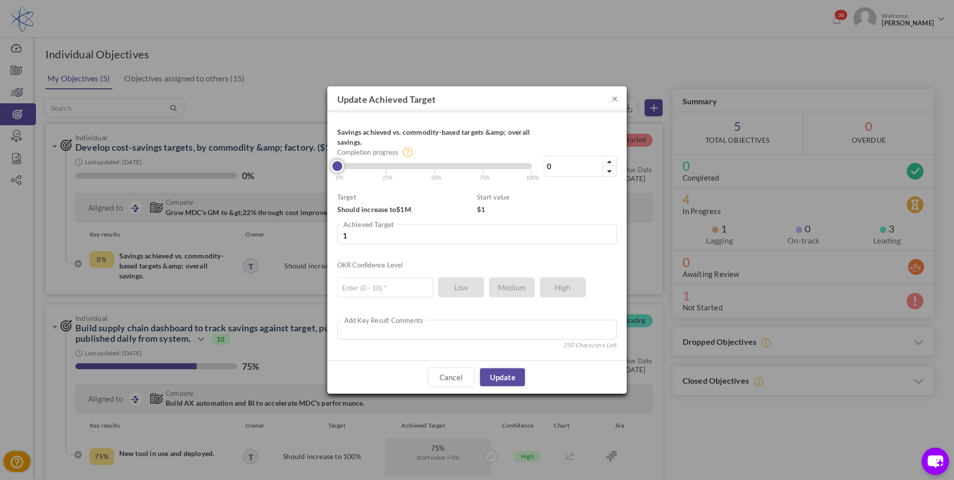
type input "10000.99"
type input "2"
type input "20000.98"
type input "3"
type input "30000.97"
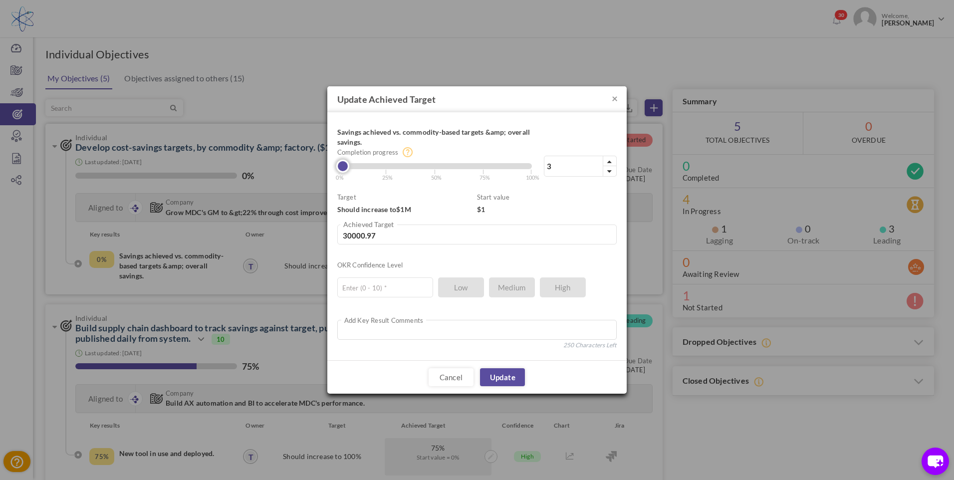
type input "4"
type input "40000.96"
type input "3"
type input "30000.97"
type input "2"
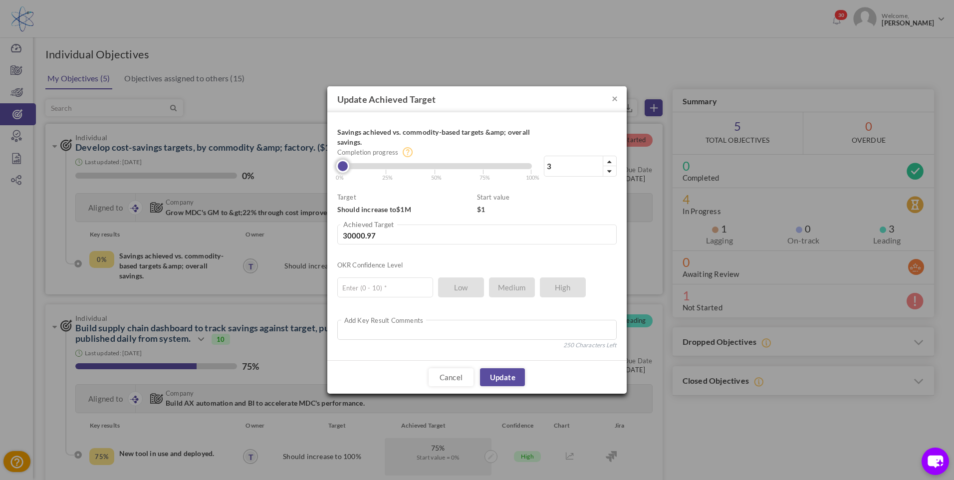
type input "20000.98"
type input "1"
type input "10000.99"
type input "0"
click at [340, 169] on link at bounding box center [337, 166] width 13 height 13
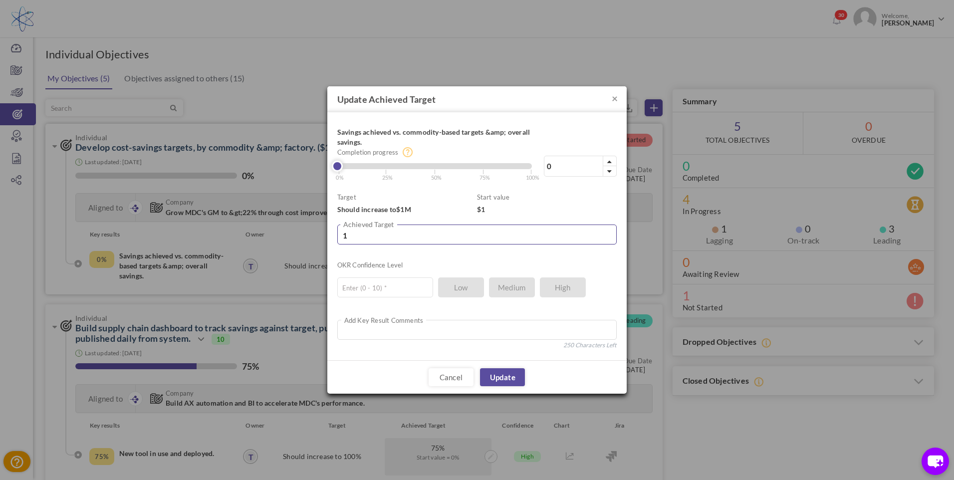
click at [395, 239] on input "1" at bounding box center [476, 235] width 279 height 20
drag, startPoint x: 394, startPoint y: 238, endPoint x: 339, endPoint y: 236, distance: 54.9
click at [339, 236] on input "1" at bounding box center [476, 235] width 279 height 20
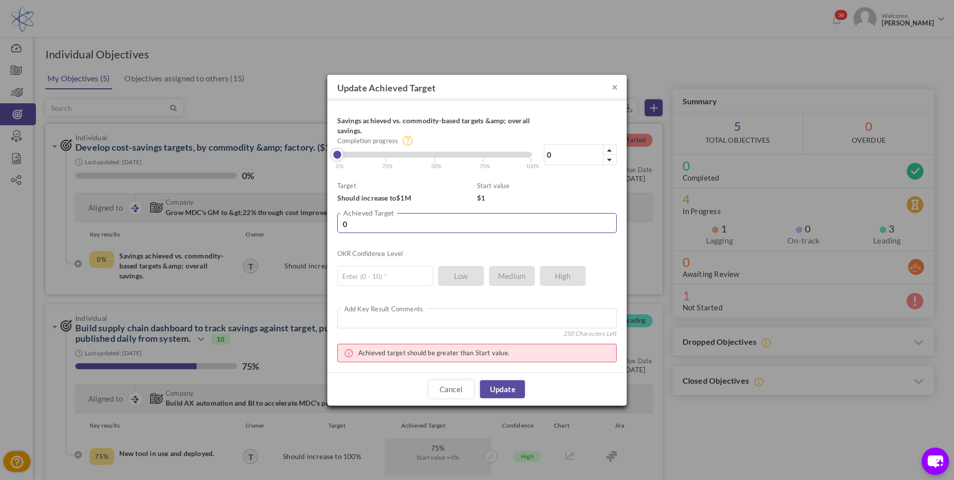
type input "0"
click at [501, 200] on p "$1" at bounding box center [547, 198] width 140 height 10
click at [487, 198] on p "$1" at bounding box center [547, 198] width 140 height 10
click at [483, 200] on span "$1" at bounding box center [481, 198] width 8 height 8
click at [357, 228] on input "0" at bounding box center [476, 223] width 279 height 20
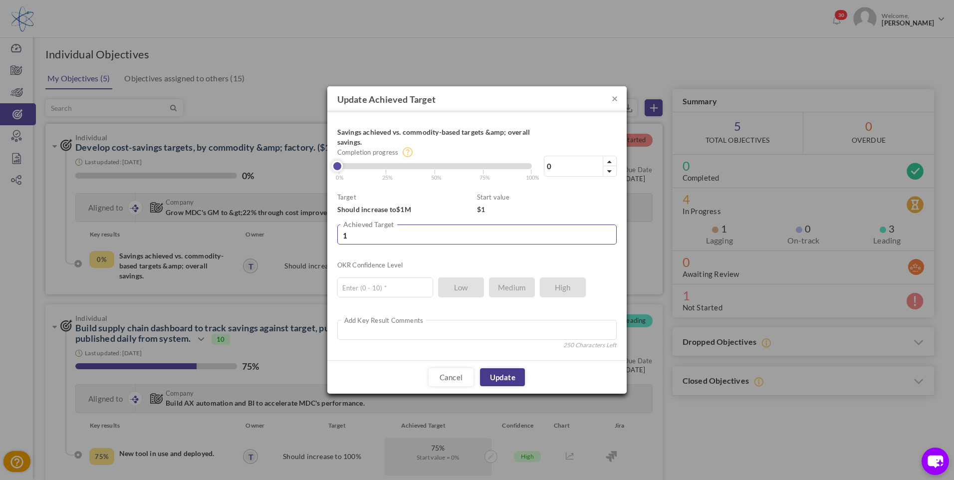
type input "1"
click at [504, 379] on link "Update" at bounding box center [502, 377] width 45 height 18
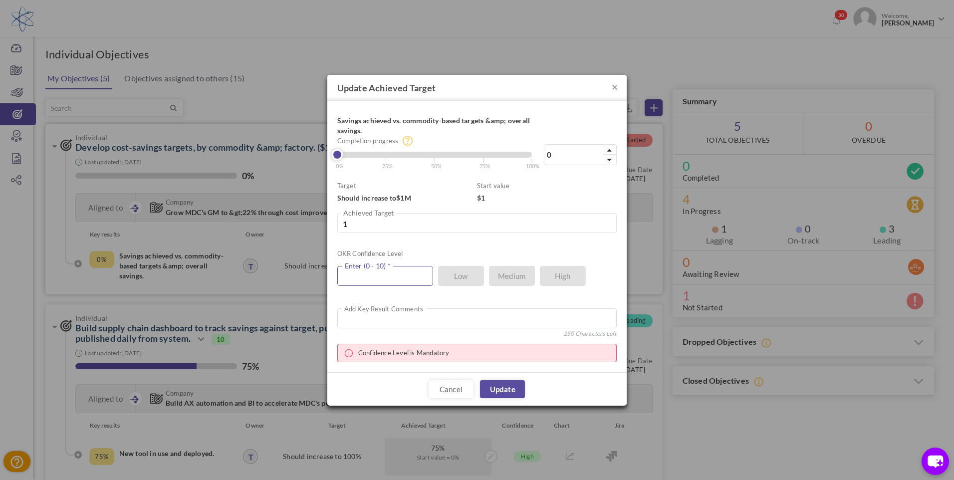
click at [399, 277] on input "text" at bounding box center [385, 276] width 96 height 20
type input "3"
click at [507, 383] on link "Update" at bounding box center [502, 389] width 45 height 18
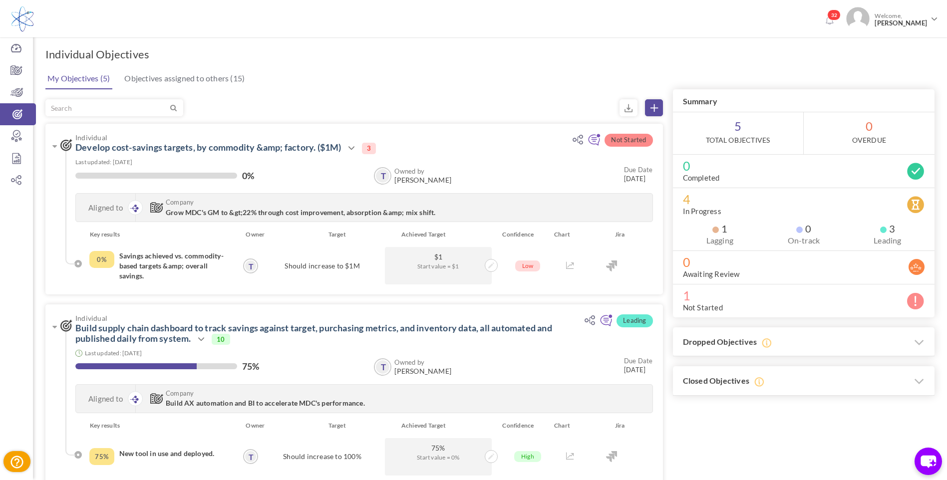
click at [435, 99] on div at bounding box center [353, 107] width 617 height 17
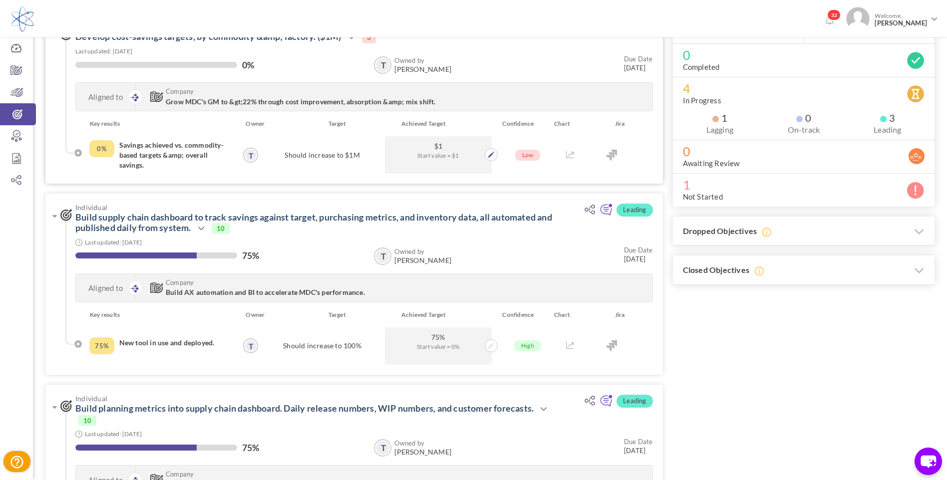
scroll to position [41, 0]
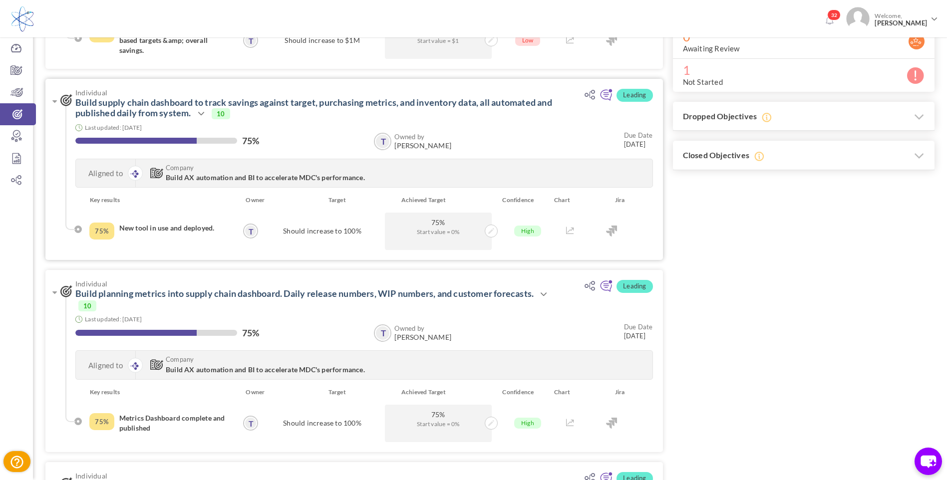
scroll to position [241, 0]
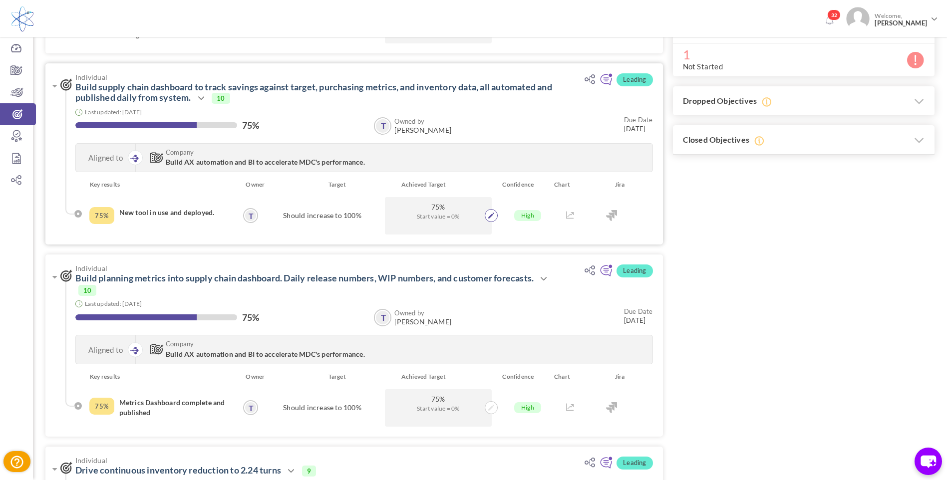
click at [491, 218] on icon at bounding box center [491, 216] width 6 height 6
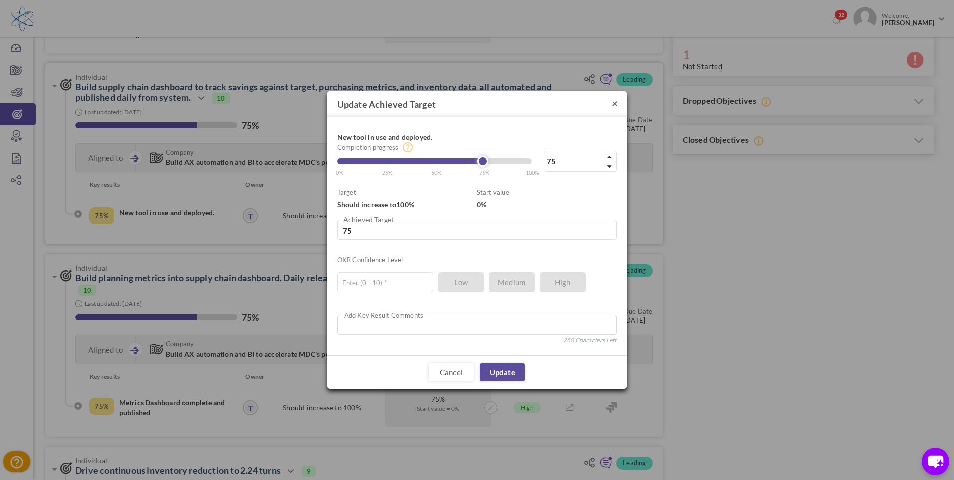
click at [616, 102] on button "×" at bounding box center [615, 103] width 6 height 10
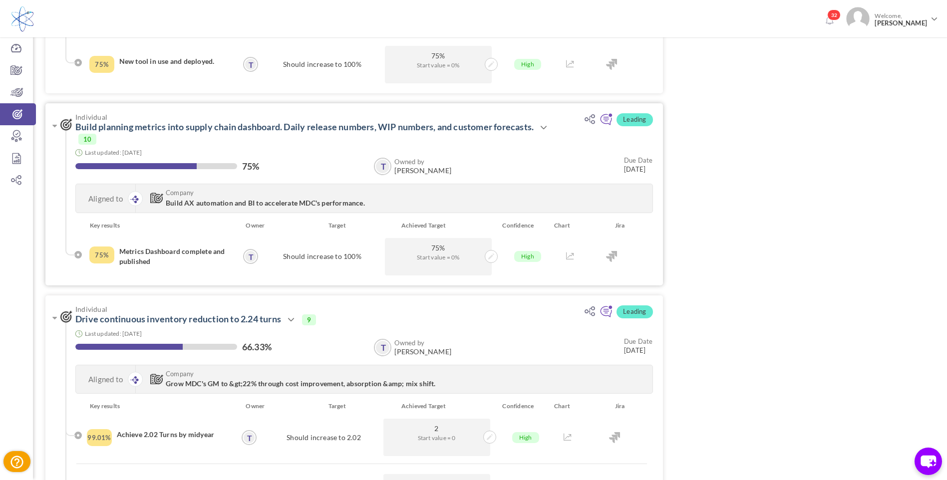
scroll to position [391, 0]
